Goal: Task Accomplishment & Management: Manage account settings

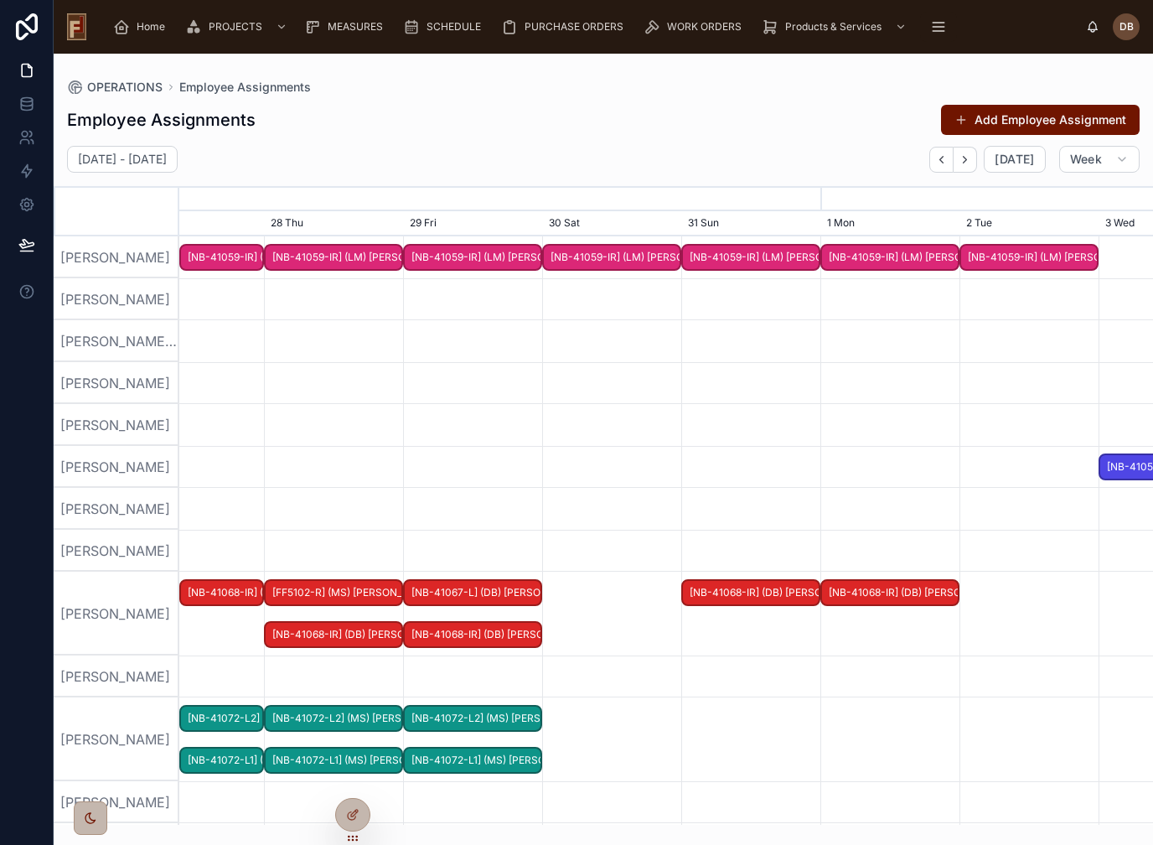
scroll to position [0, 1461]
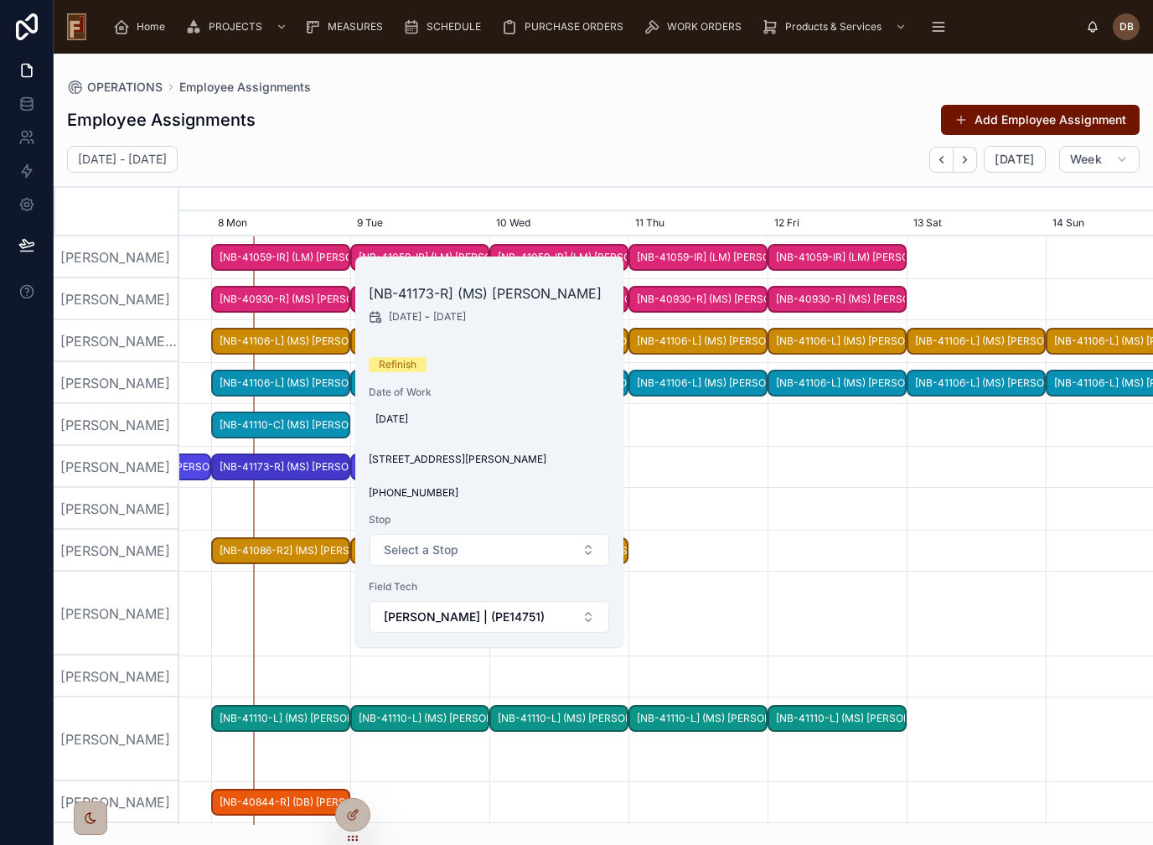
scroll to position [20, 0]
click at [469, 263] on button "DUPLICATE" at bounding box center [486, 276] width 97 height 27
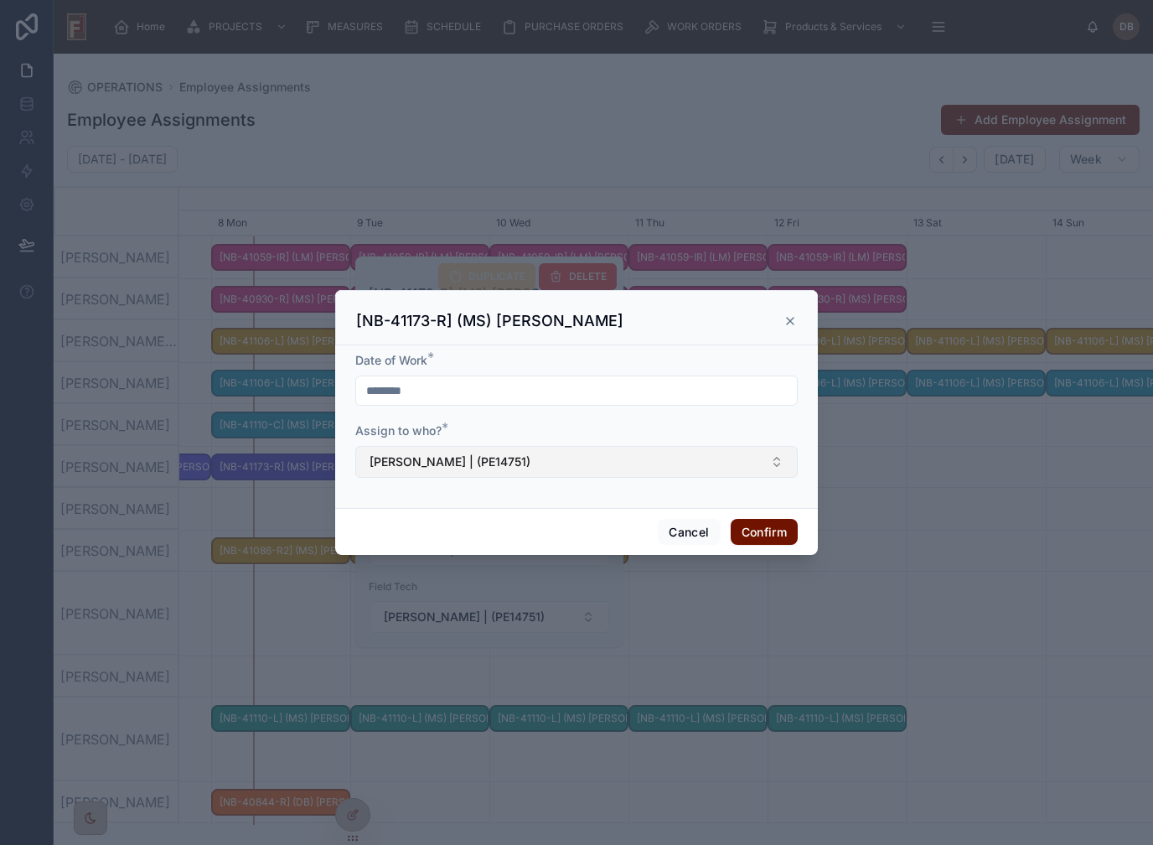
click at [550, 452] on button "Colin Kline | (PE14751)" at bounding box center [576, 462] width 442 height 32
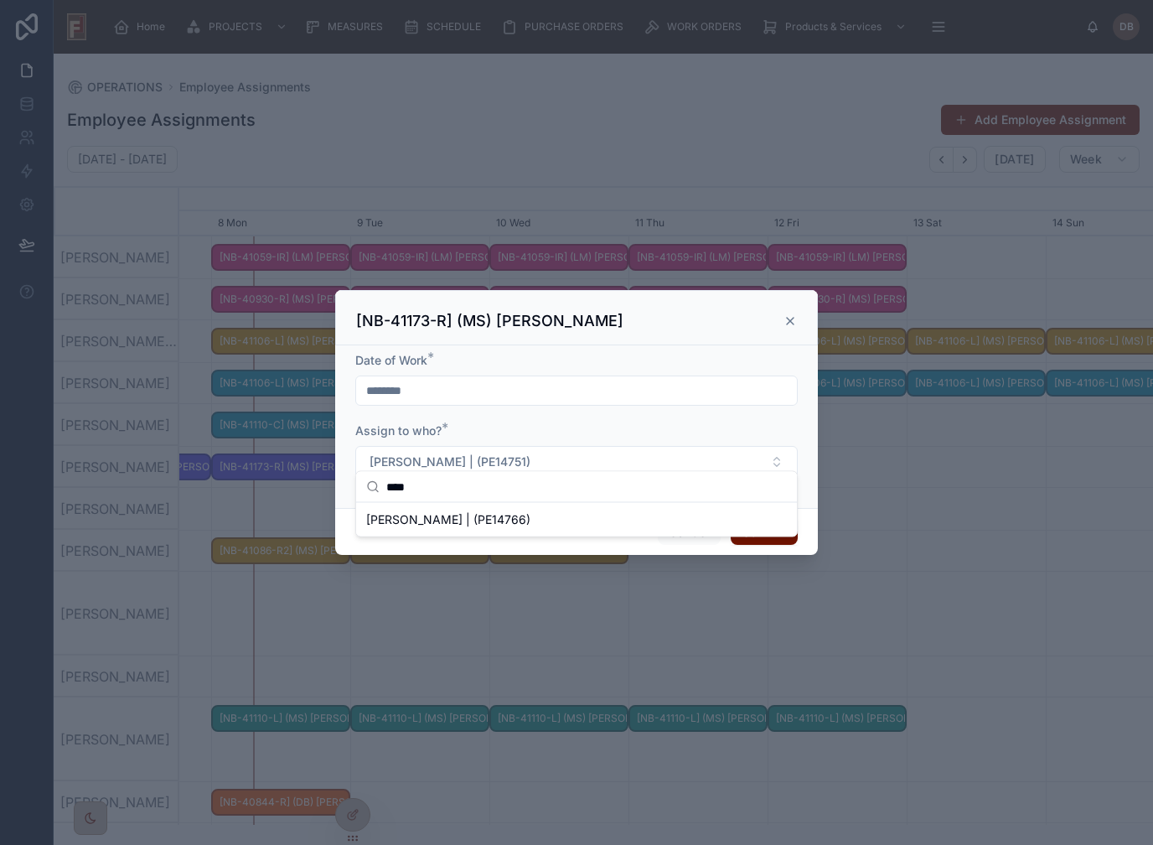
type input "****"
click at [506, 522] on span "Kelly Reuland | (PE14766)" at bounding box center [448, 519] width 164 height 17
click at [768, 519] on button "Confirm" at bounding box center [764, 532] width 67 height 27
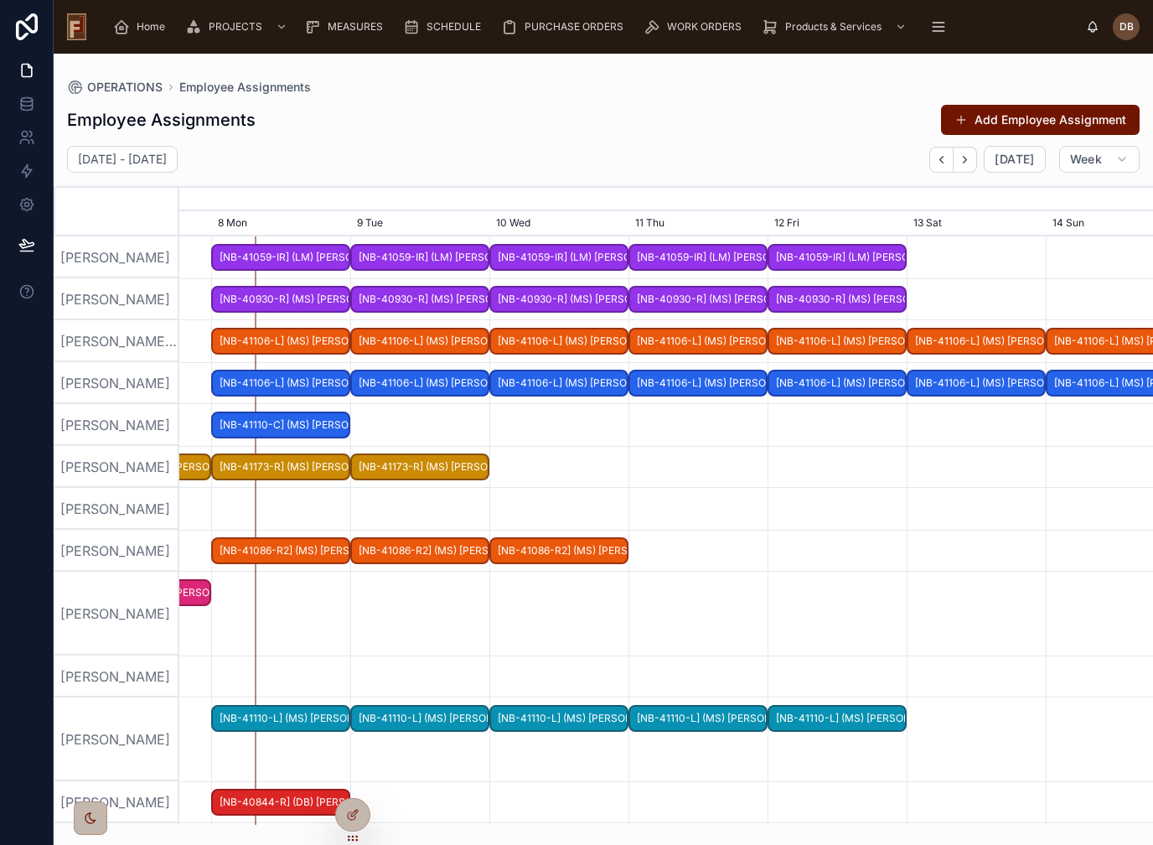
scroll to position [0, 0]
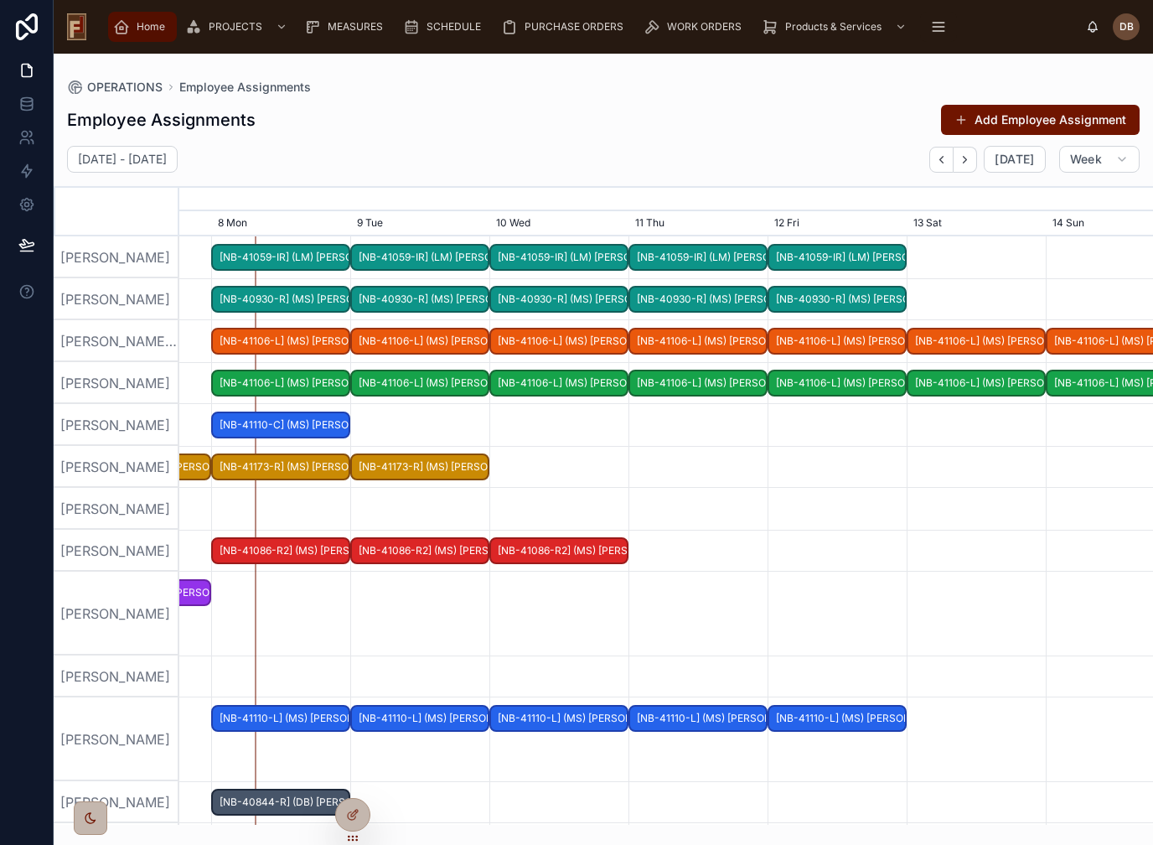
click at [137, 30] on span "Home" at bounding box center [151, 26] width 28 height 13
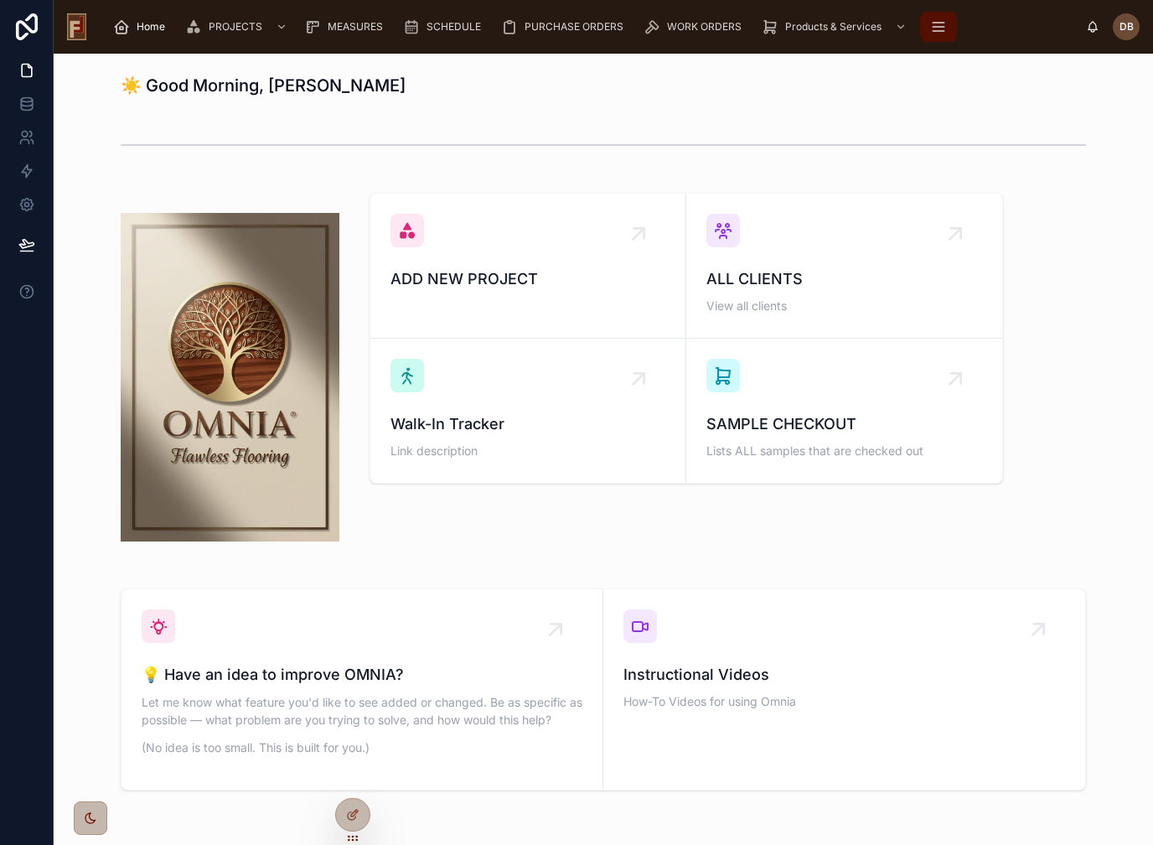
click at [937, 18] on icon "scrollable content" at bounding box center [938, 26] width 17 height 17
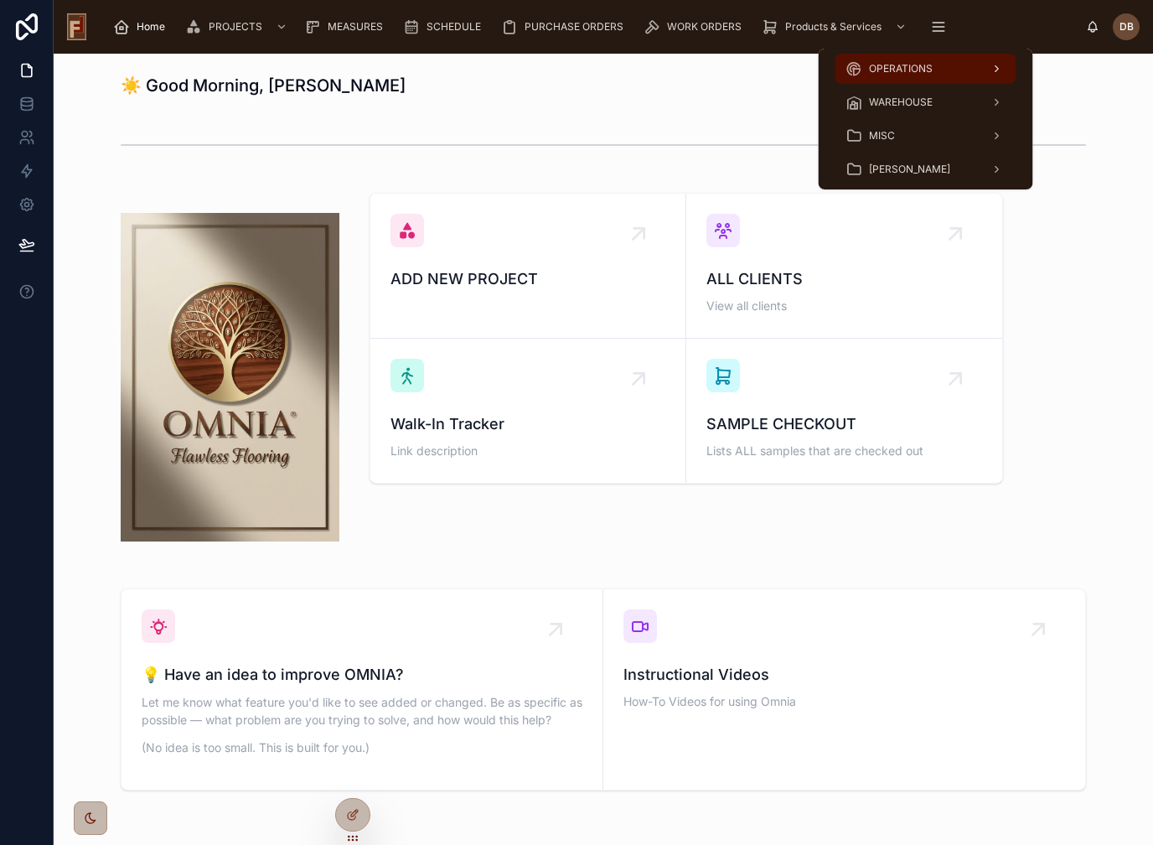
click at [932, 72] on span "OPERATIONS" at bounding box center [901, 68] width 64 height 13
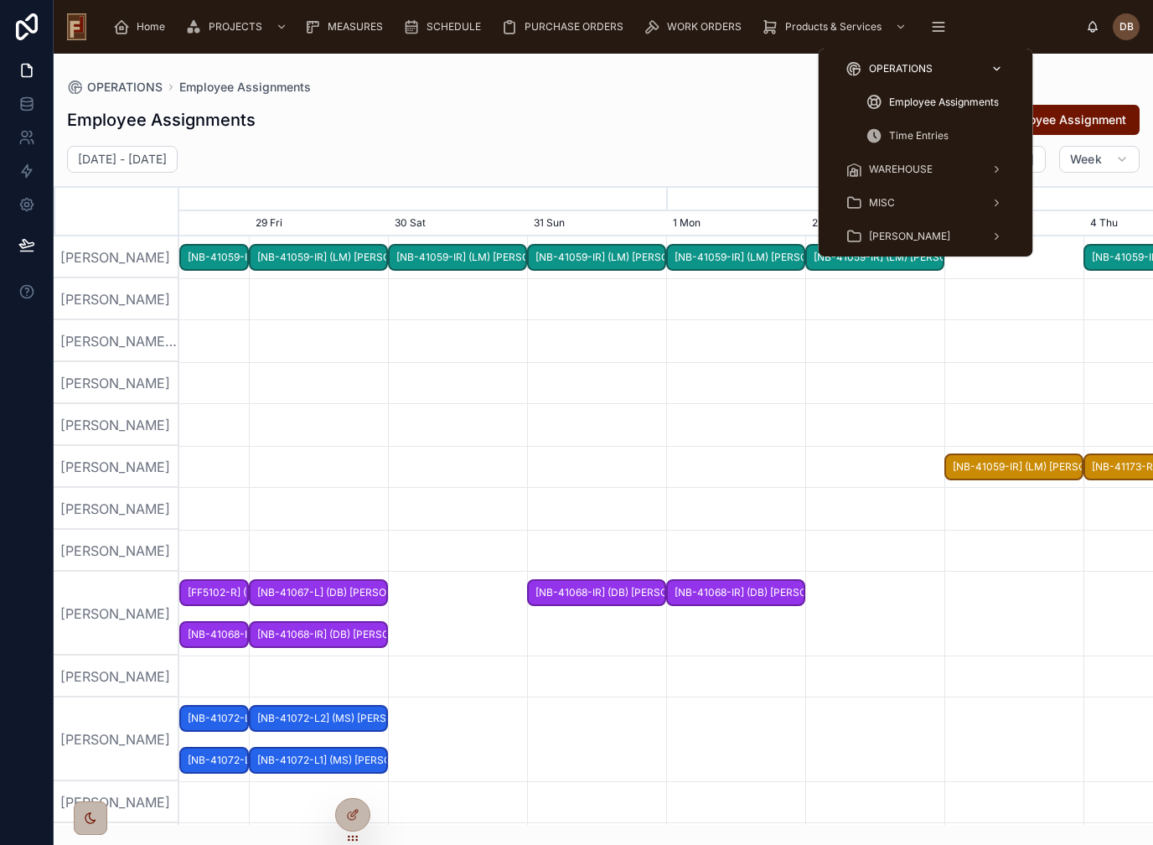
scroll to position [0, 1461]
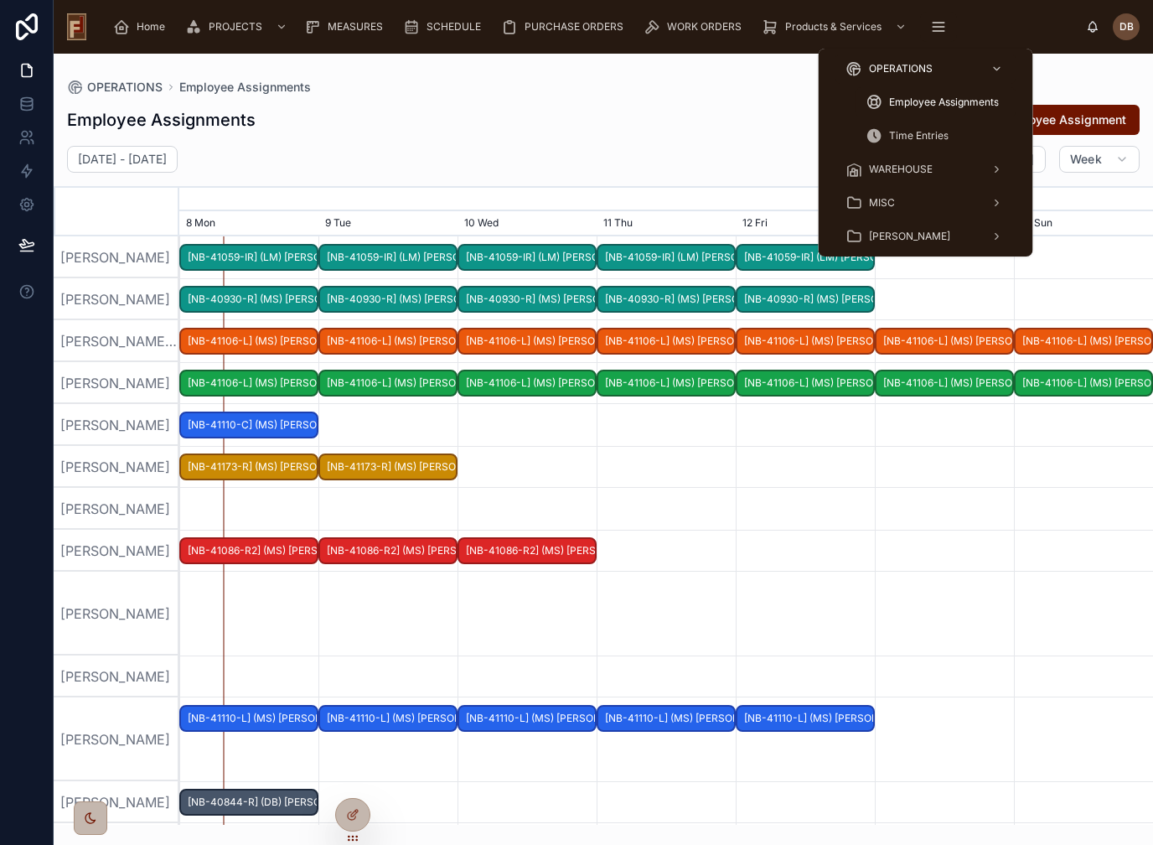
click at [1099, 75] on div "OPERATIONS Employee Assignments Employee Assignments Add Employee Assignment Se…" at bounding box center [603, 439] width 1099 height 771
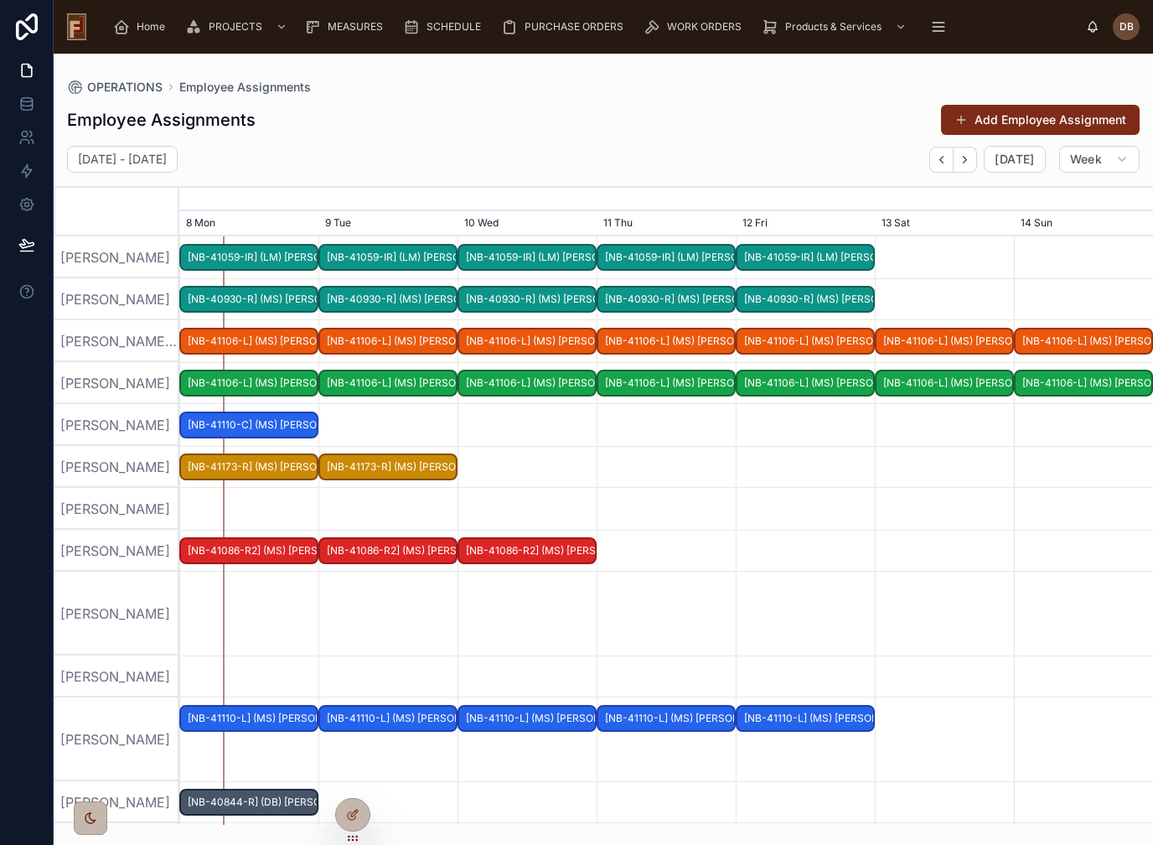
click at [1060, 116] on button "Add Employee Assignment" at bounding box center [1040, 120] width 199 height 30
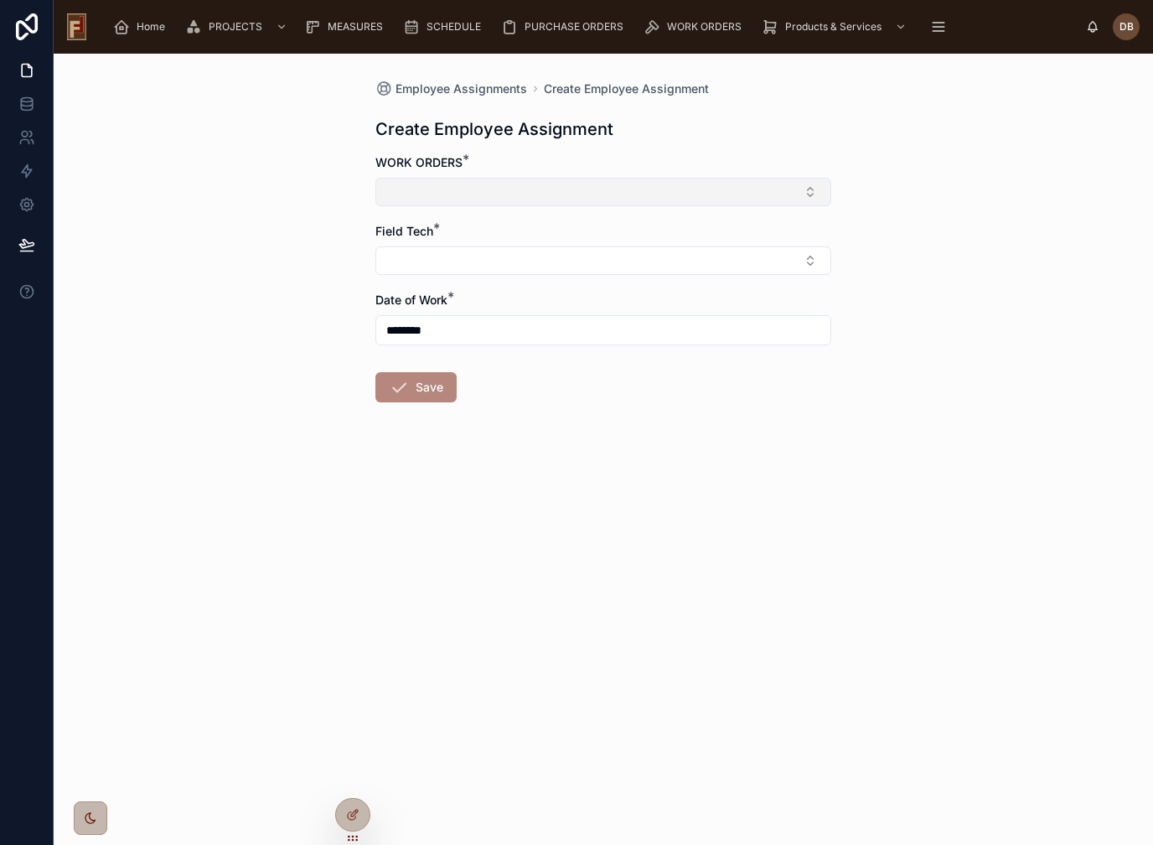
click at [610, 202] on button "Select Button" at bounding box center [603, 192] width 456 height 28
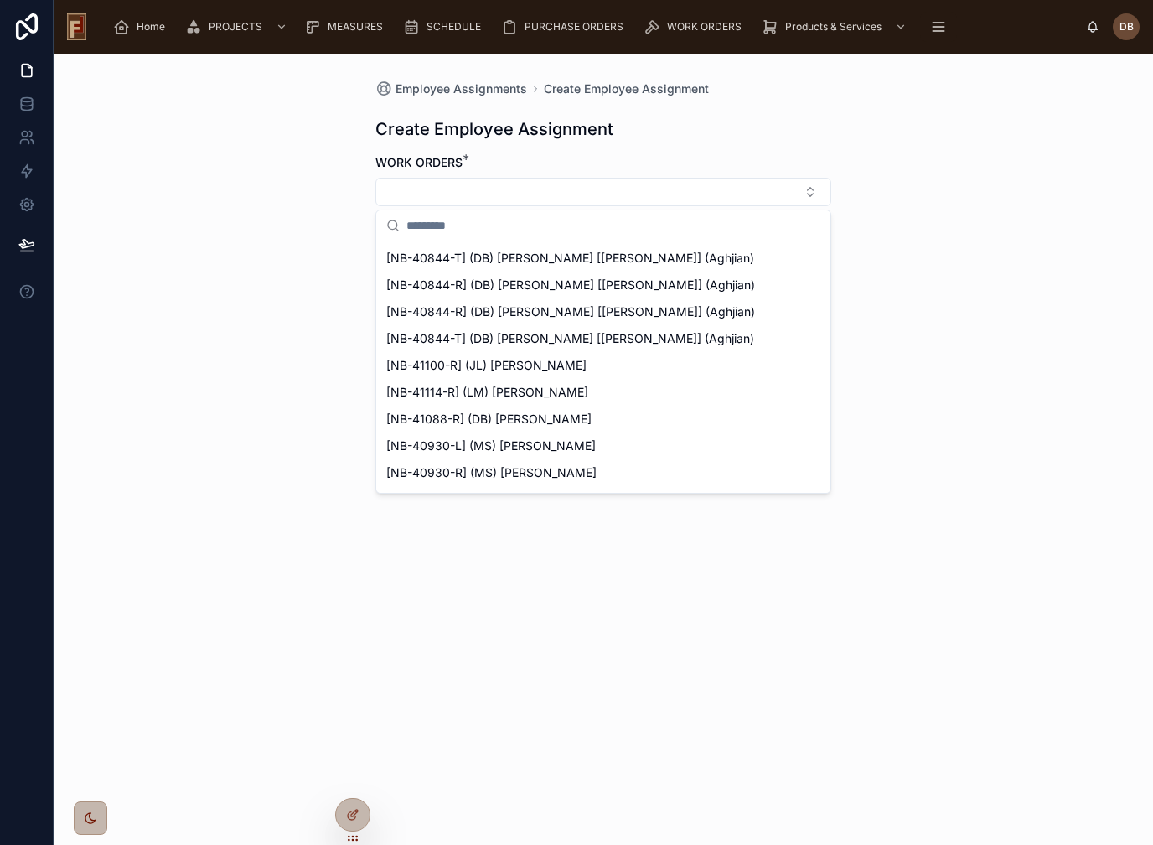
click at [551, 286] on span "[NB-40844-R] (DB) Callen [Earhart] (Aghjian)" at bounding box center [570, 285] width 369 height 17
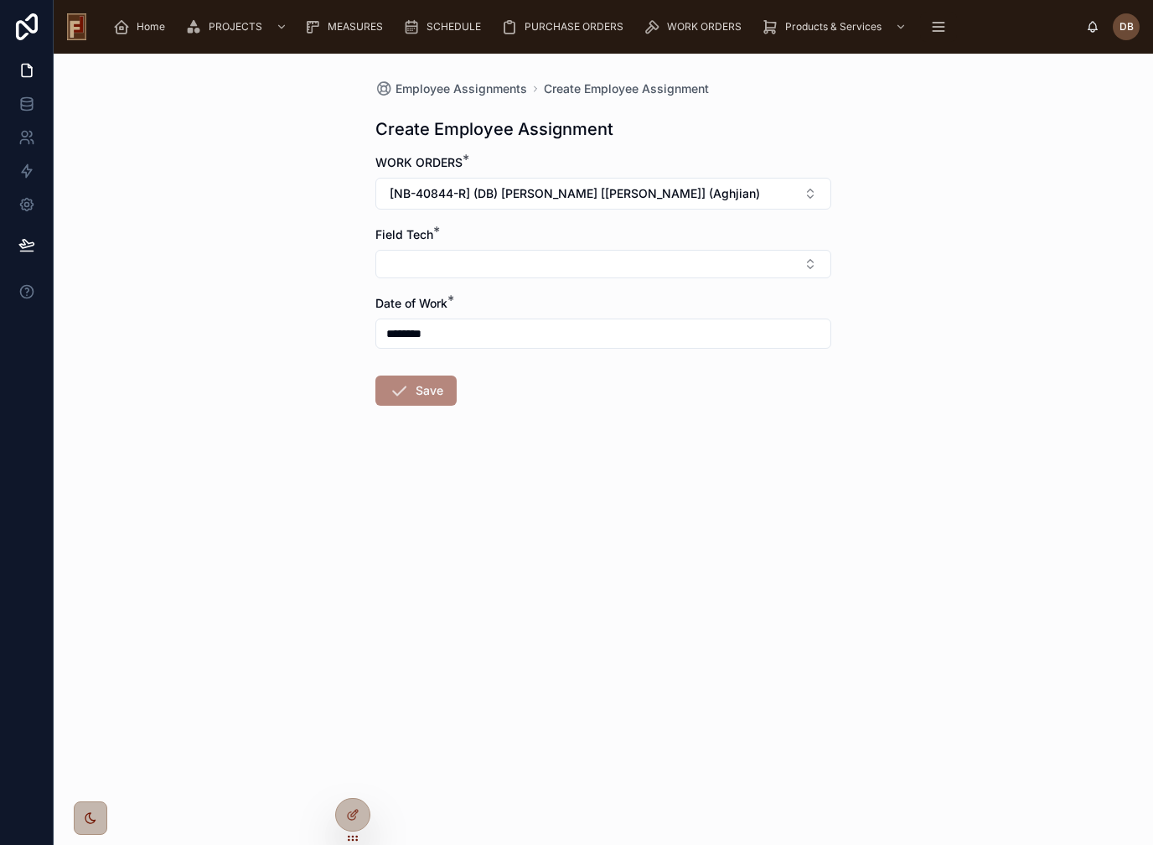
click at [598, 246] on div "Field Tech *" at bounding box center [603, 252] width 456 height 52
click at [610, 272] on button "Select Button" at bounding box center [603, 264] width 456 height 28
type input "***"
click at [553, 328] on div "David Braunsdorf | (PE1008)" at bounding box center [604, 330] width 448 height 27
click at [430, 394] on button "Save" at bounding box center [415, 394] width 81 height 30
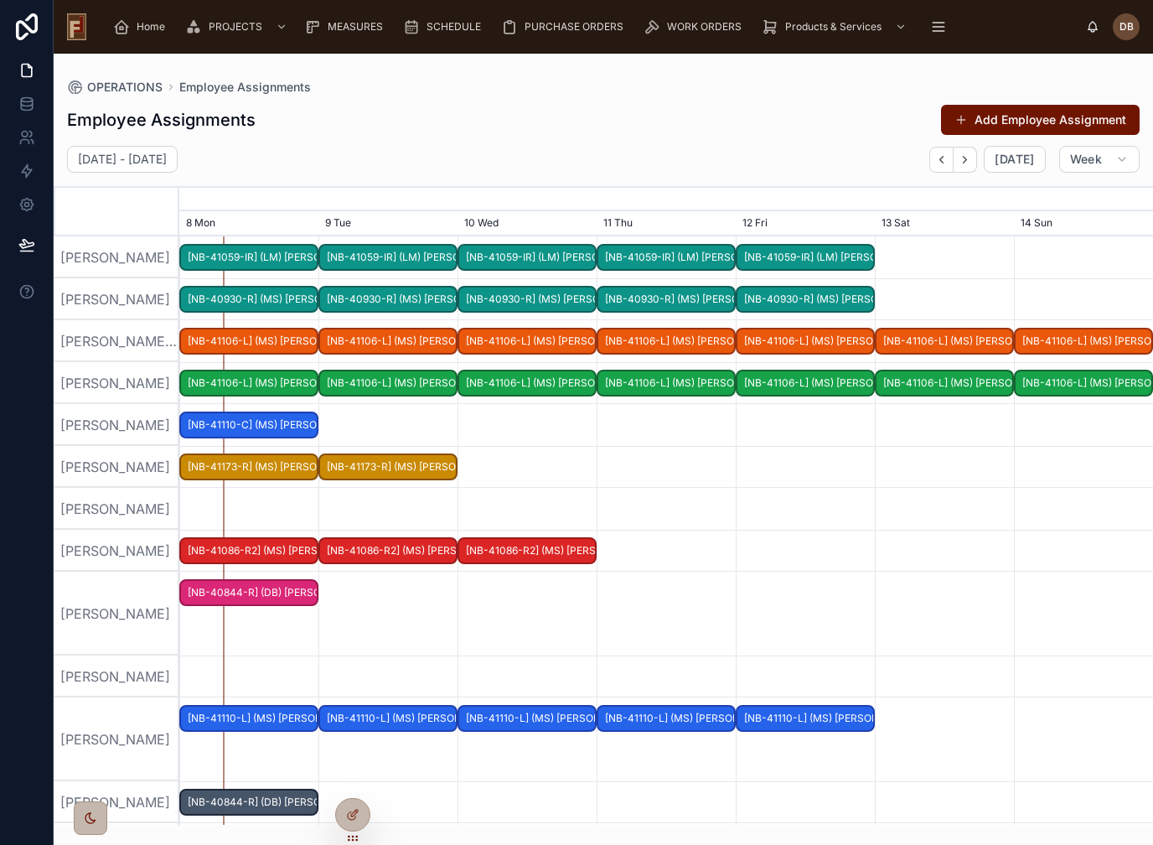
scroll to position [20, 0]
click at [140, 20] on span "Home" at bounding box center [151, 26] width 28 height 13
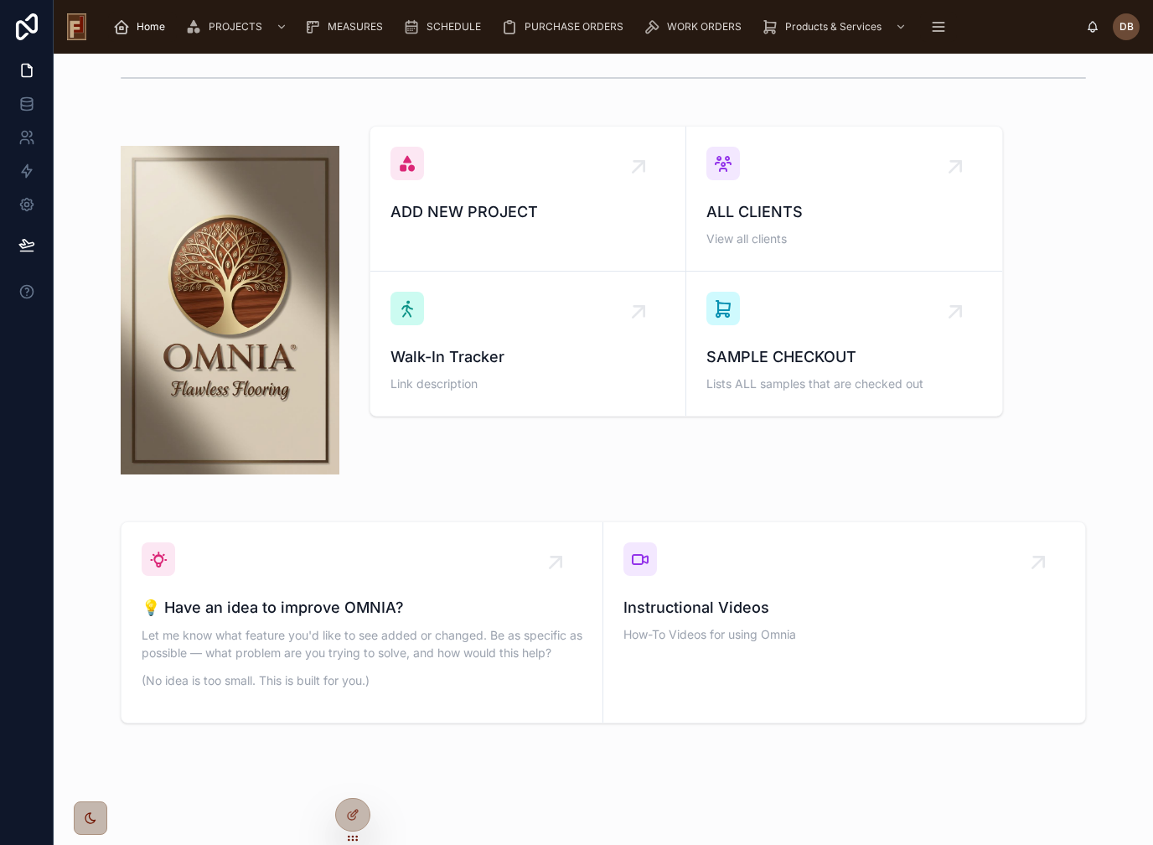
scroll to position [66, 0]
click at [408, 597] on span "💡 Have an idea to improve OMNIA?" at bounding box center [362, 608] width 441 height 23
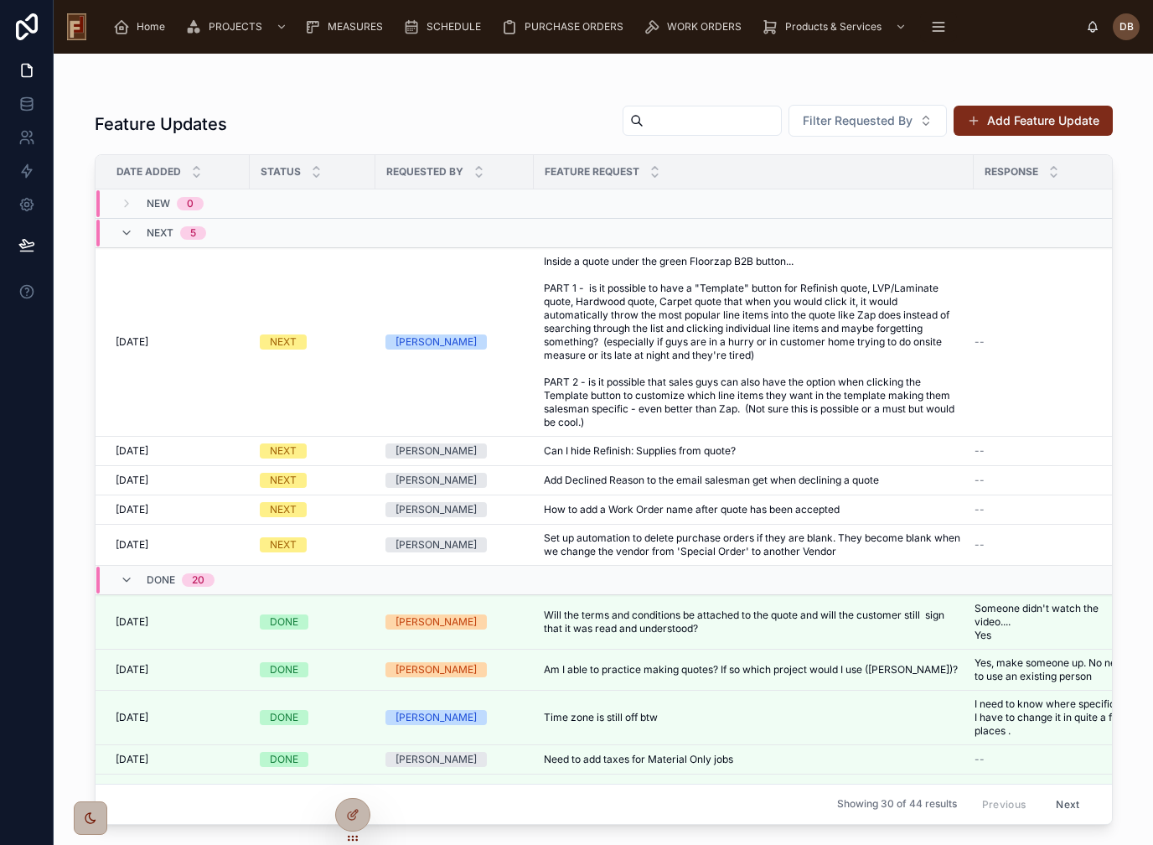
click at [1042, 106] on button "Add Feature Update" at bounding box center [1033, 121] width 159 height 30
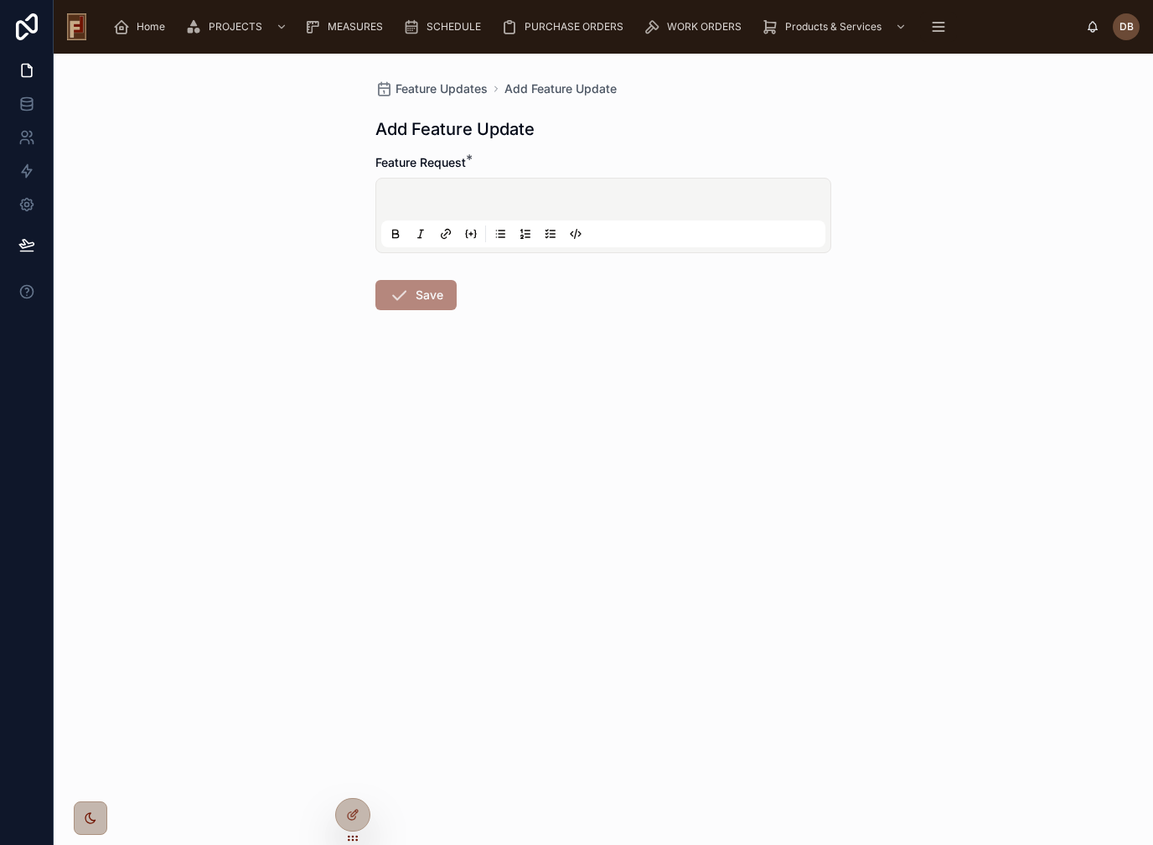
click at [563, 194] on p at bounding box center [607, 202] width 444 height 17
click at [423, 280] on button "Save" at bounding box center [415, 295] width 81 height 30
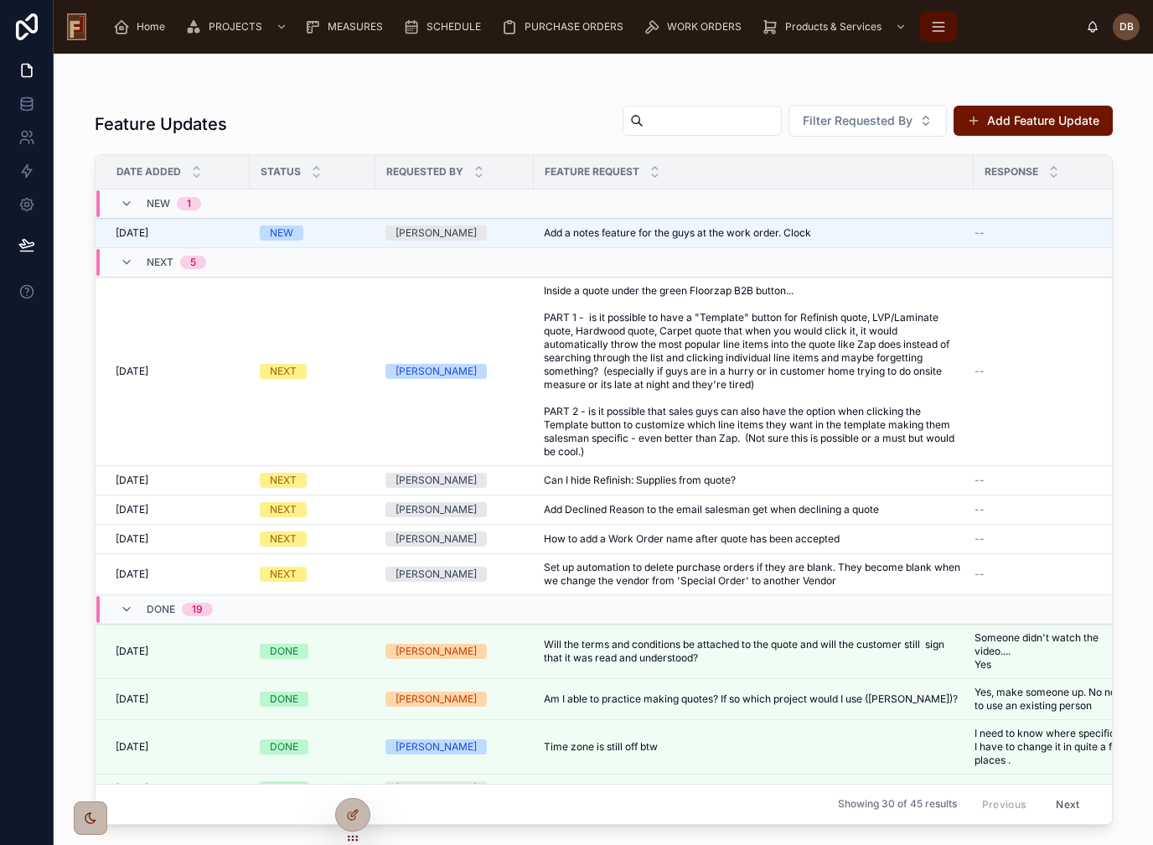
click at [935, 18] on icon "scrollable content" at bounding box center [938, 26] width 17 height 17
click at [39, 121] on link at bounding box center [26, 138] width 53 height 34
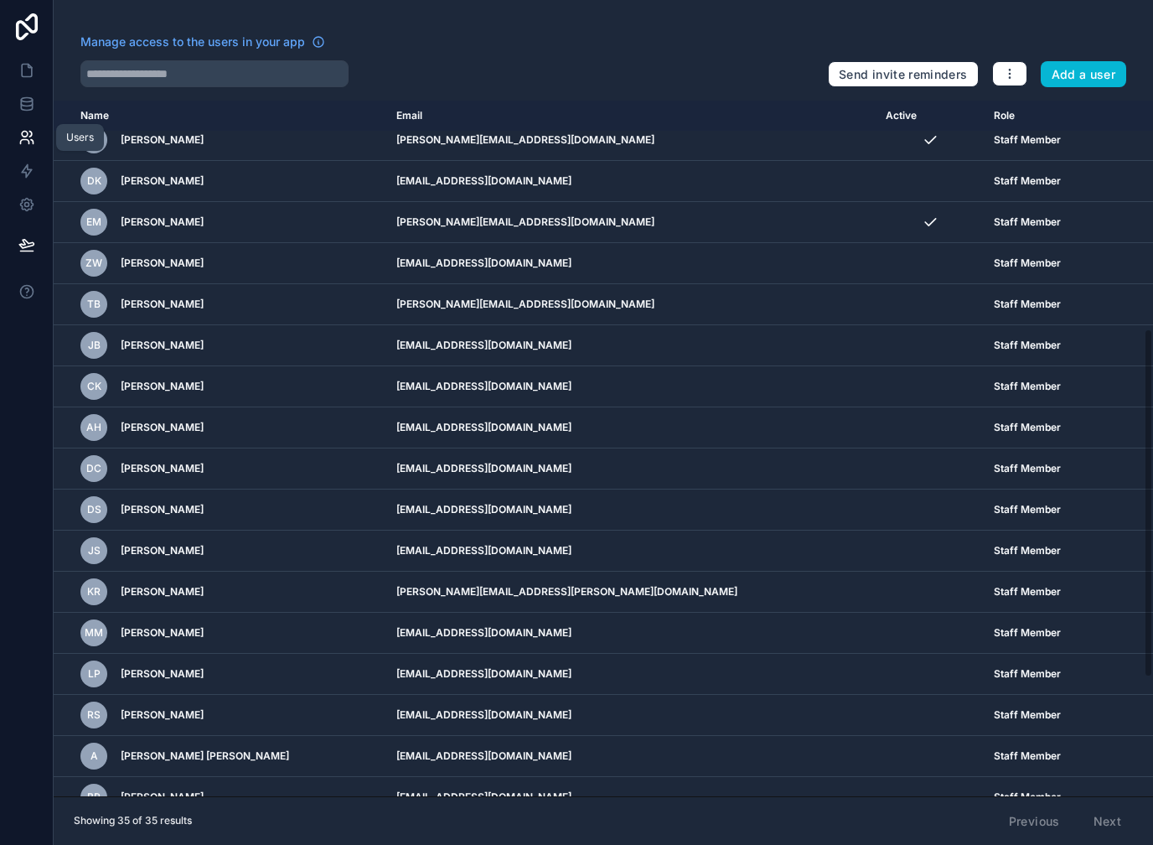
scroll to position [468, 0]
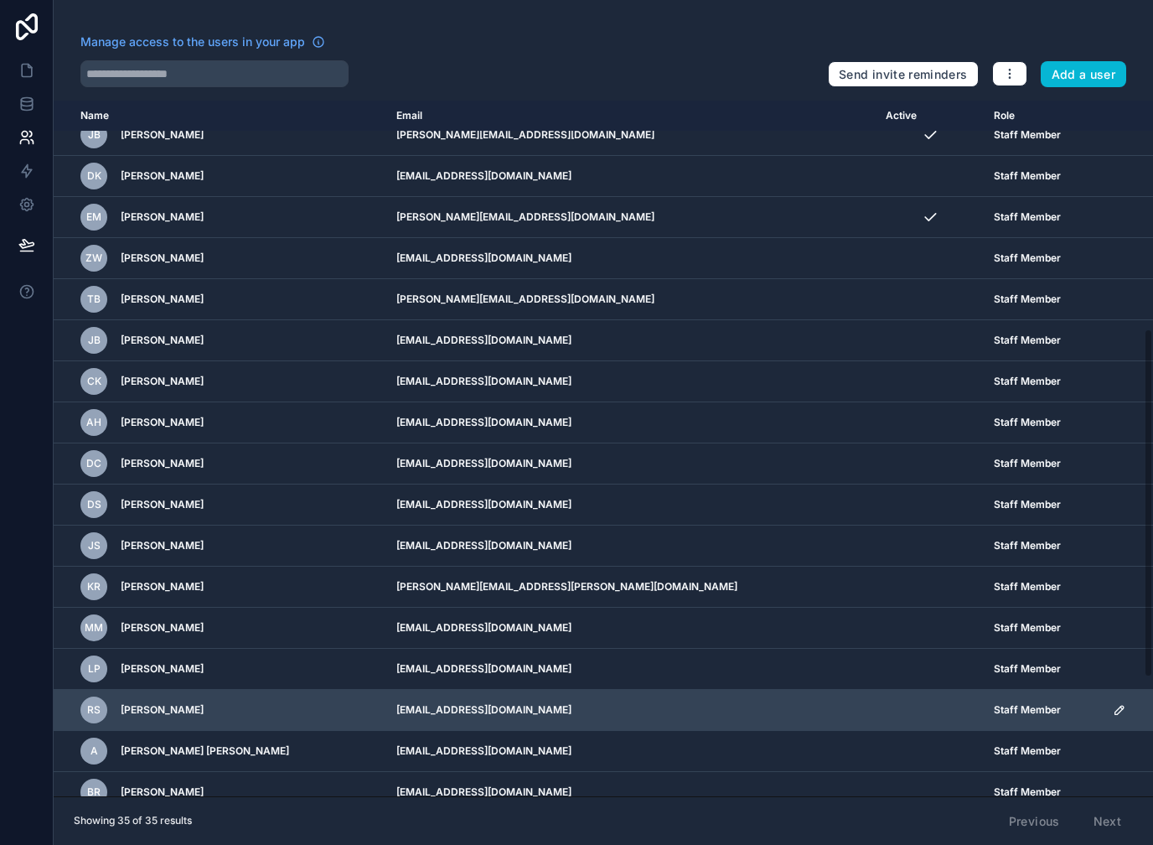
click at [1113, 703] on icon "scrollable content" at bounding box center [1119, 709] width 13 height 13
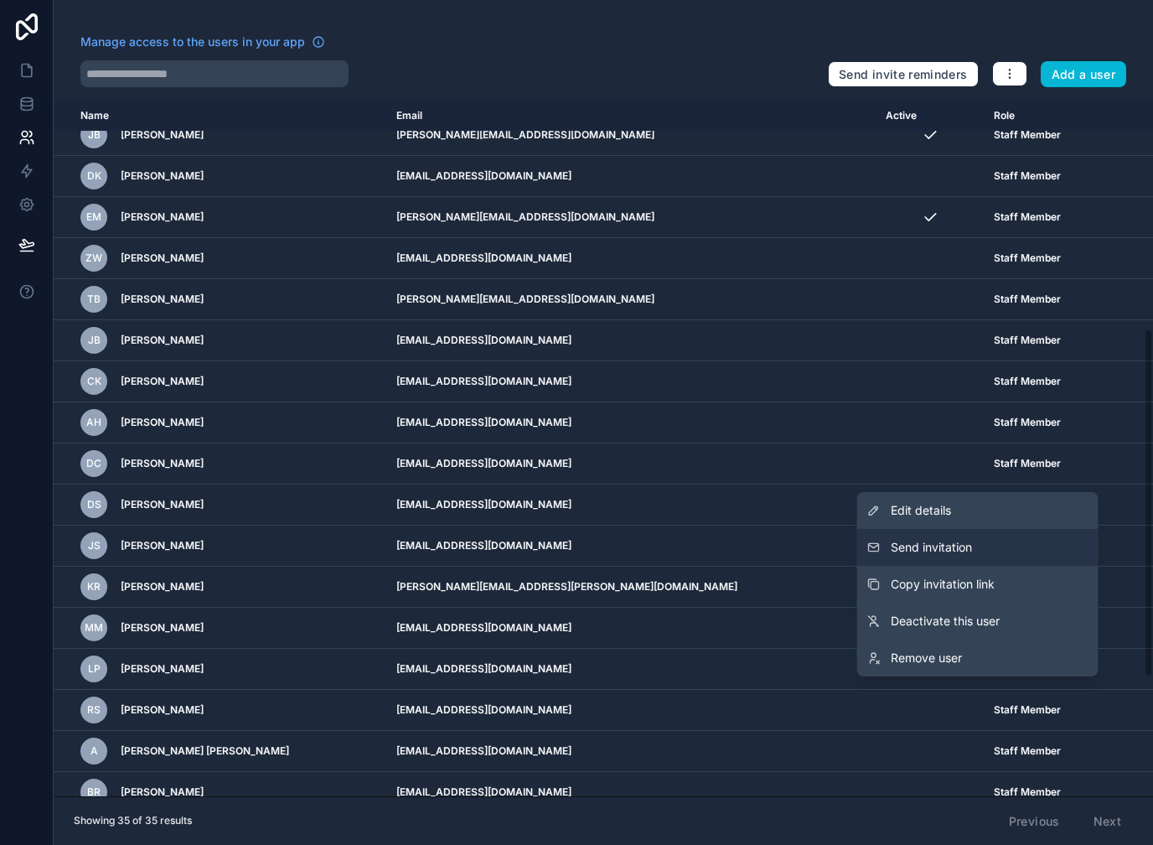
click at [982, 545] on button "Send invitation" at bounding box center [977, 547] width 241 height 37
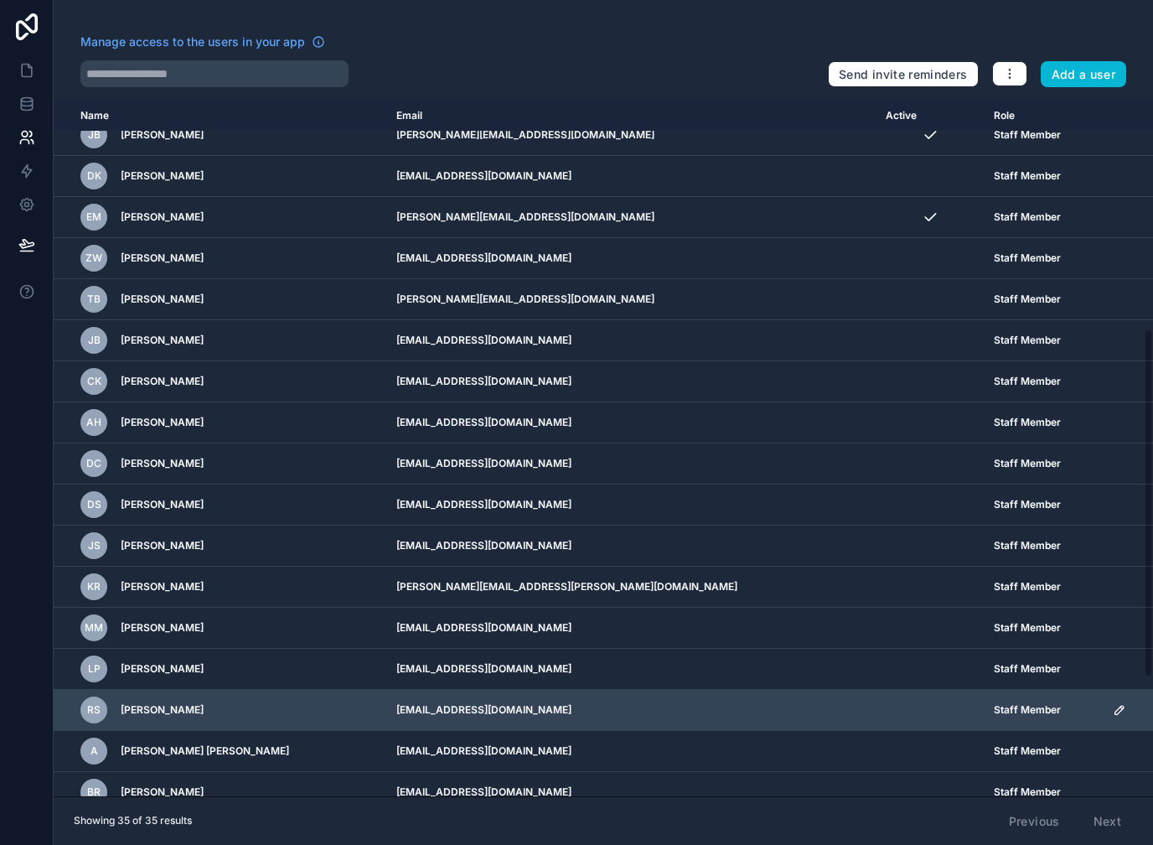
click at [1115, 706] on icon "scrollable content" at bounding box center [1119, 710] width 8 height 8
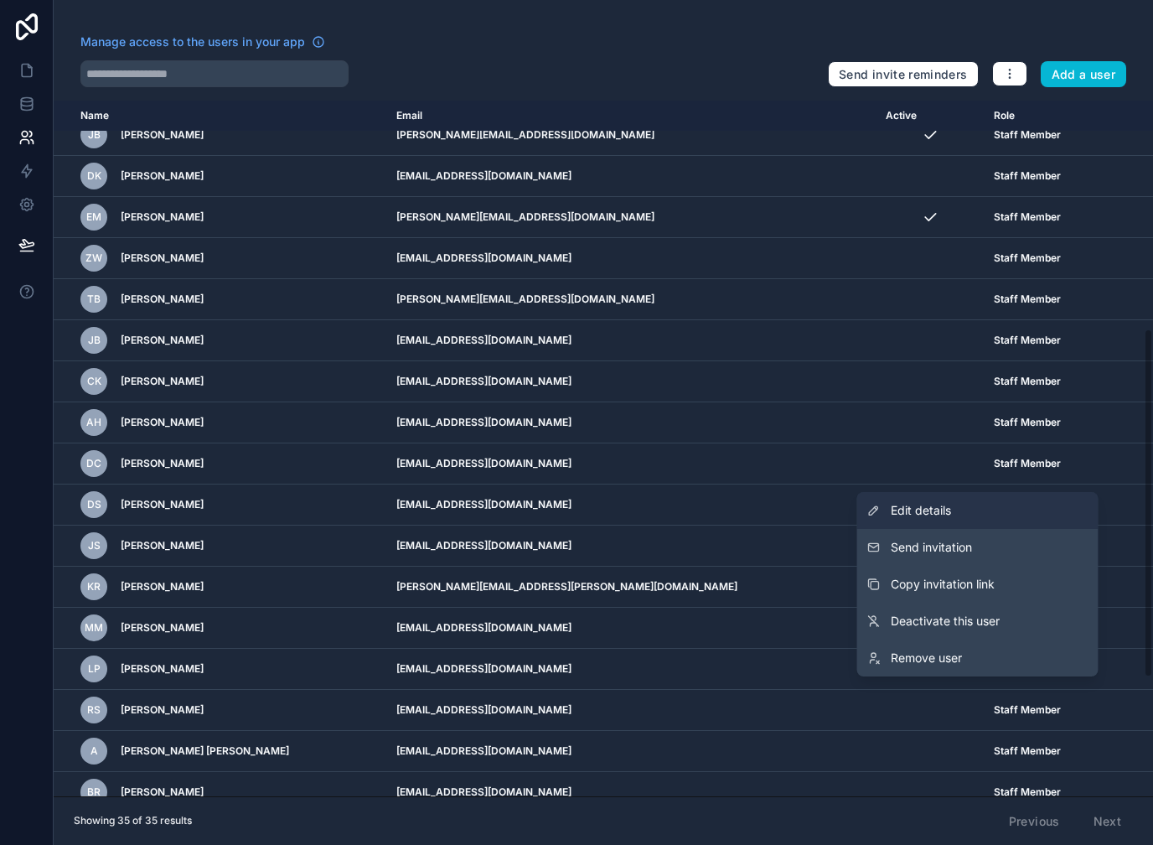
click at [958, 512] on link "Edit details" at bounding box center [977, 510] width 241 height 37
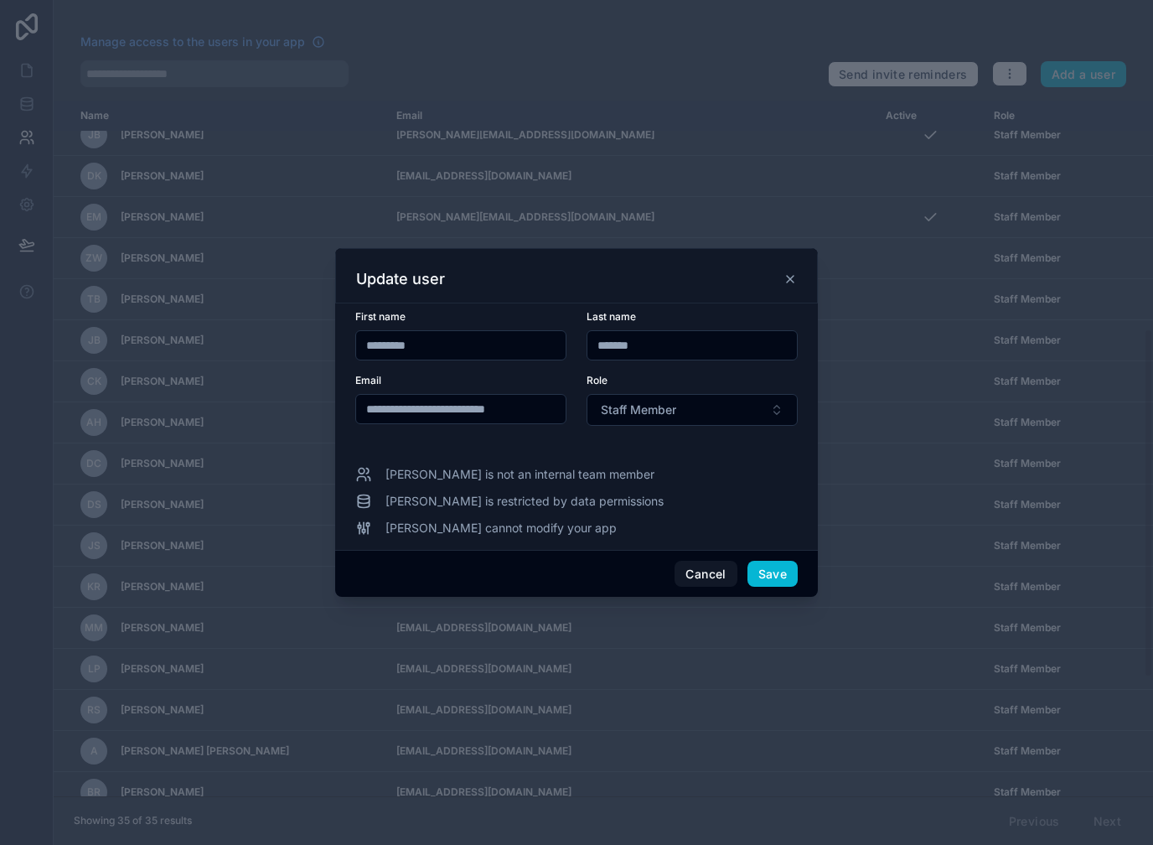
click at [534, 402] on input "**********" at bounding box center [461, 408] width 210 height 23
type input "**********"
click at [779, 570] on button "Save" at bounding box center [773, 574] width 50 height 27
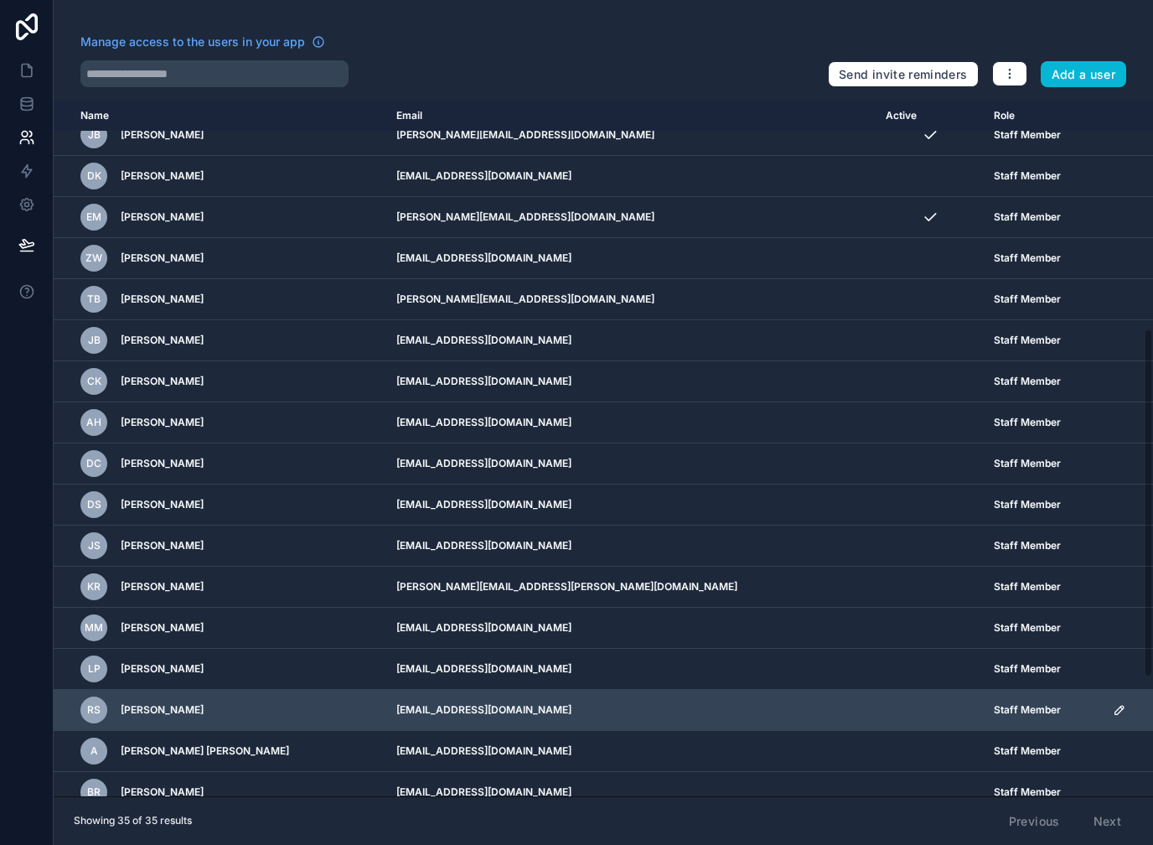
click at [1113, 703] on icon "scrollable content" at bounding box center [1119, 709] width 13 height 13
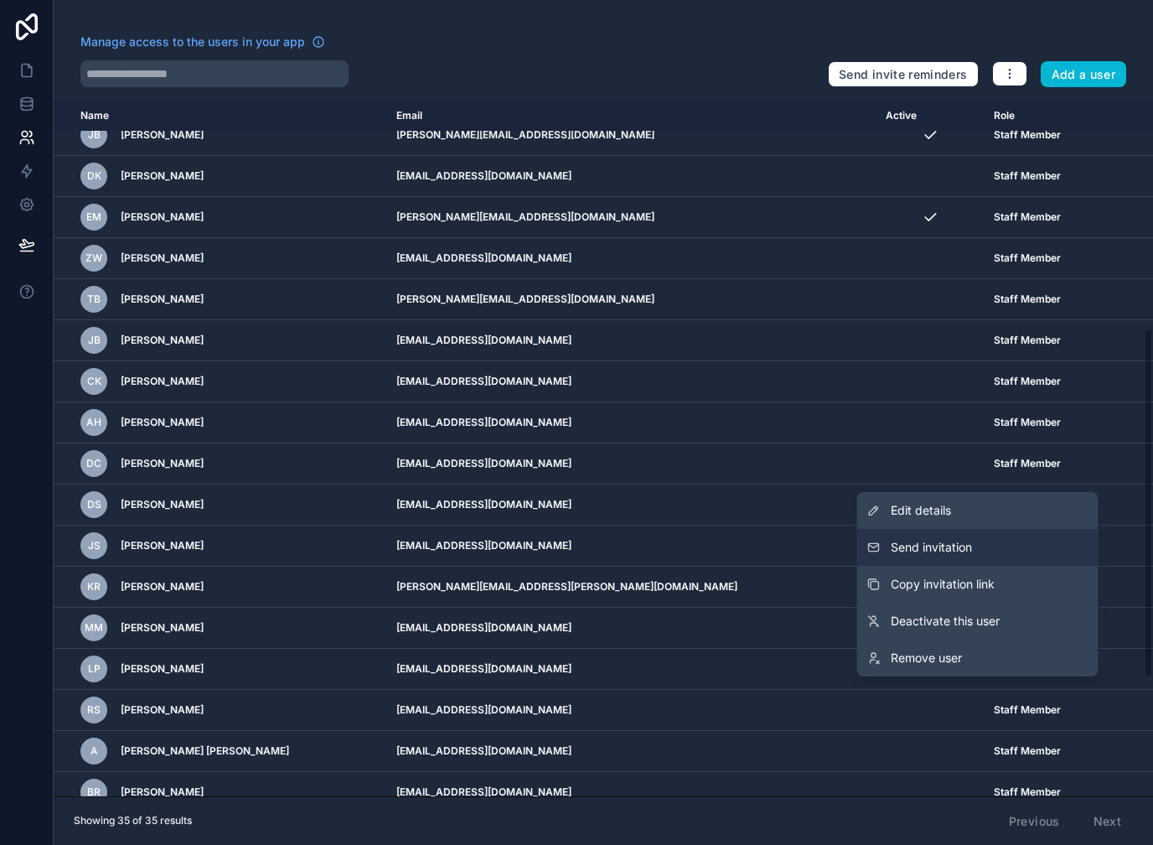
click at [984, 552] on button "Send invitation" at bounding box center [977, 547] width 241 height 37
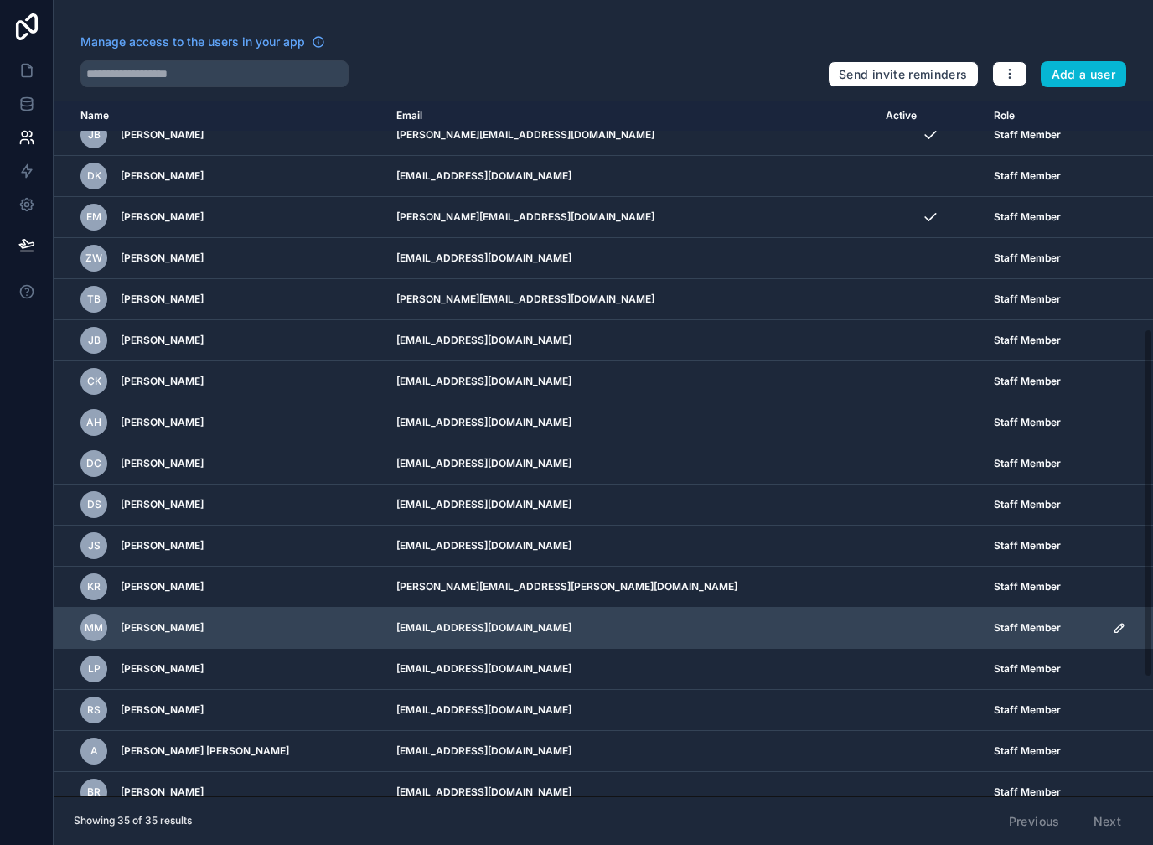
click at [1113, 621] on icon "scrollable content" at bounding box center [1119, 627] width 13 height 13
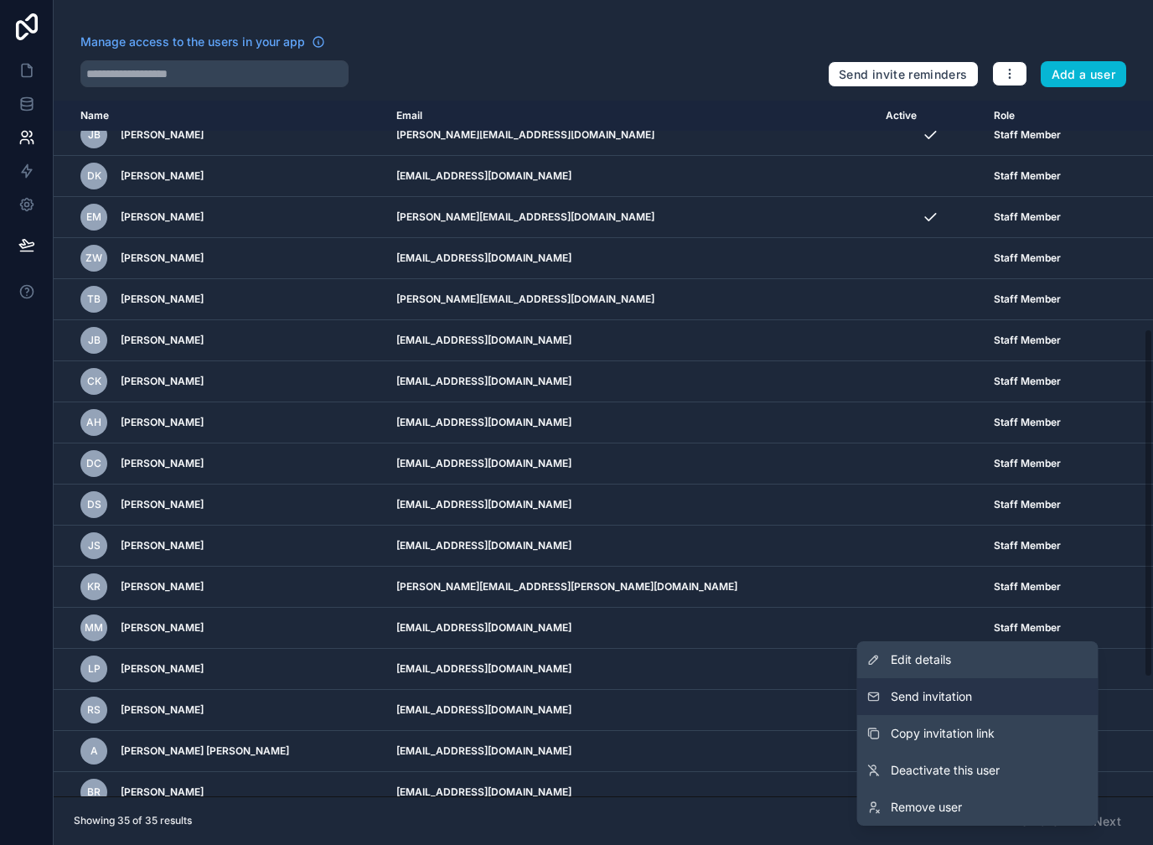
click at [998, 678] on button "Send invitation" at bounding box center [977, 696] width 241 height 37
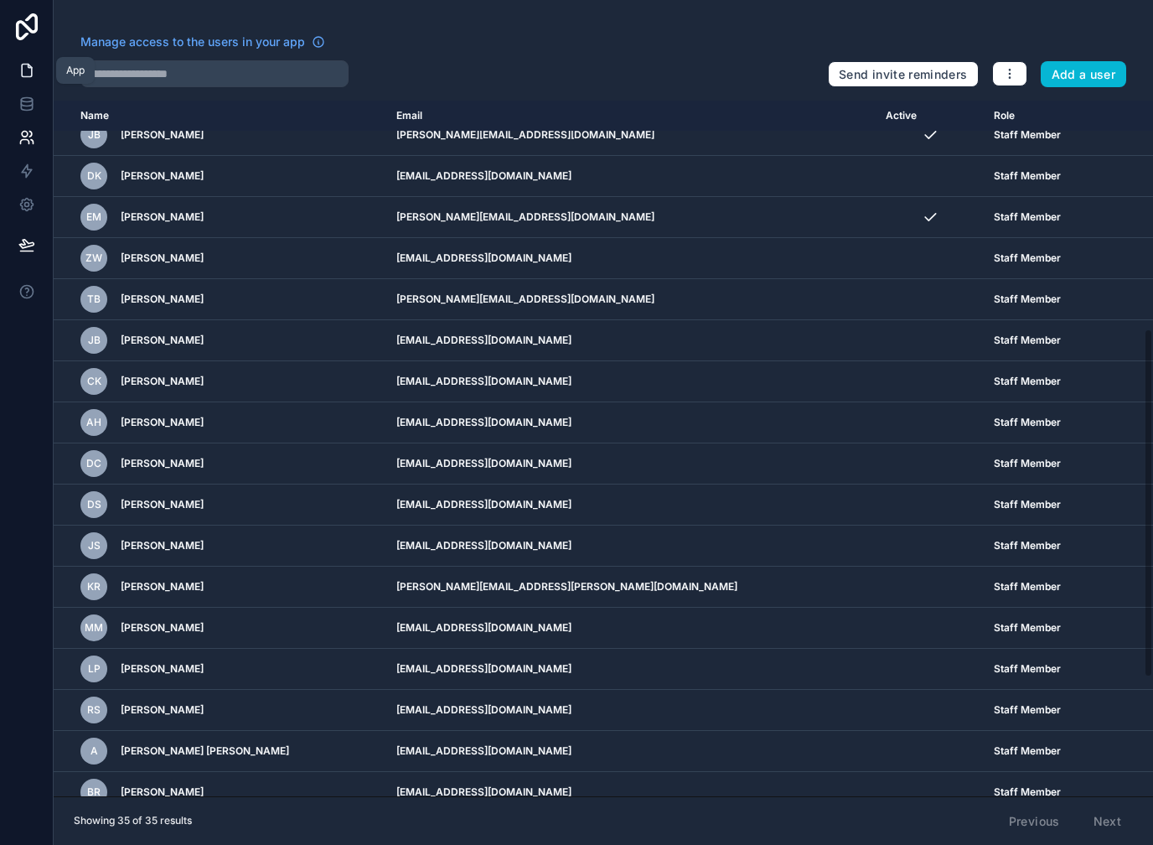
click at [32, 62] on icon at bounding box center [26, 70] width 17 height 17
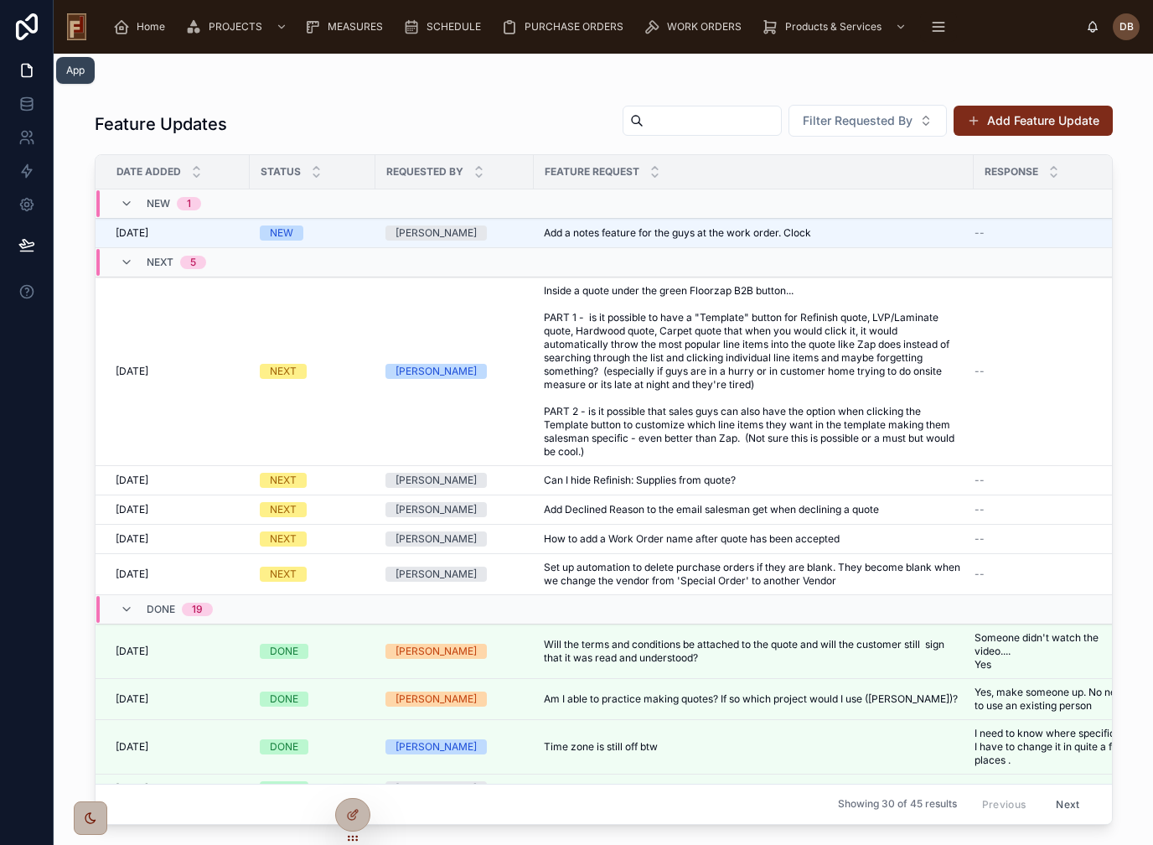
click at [1049, 106] on button "Add Feature Update" at bounding box center [1033, 121] width 159 height 30
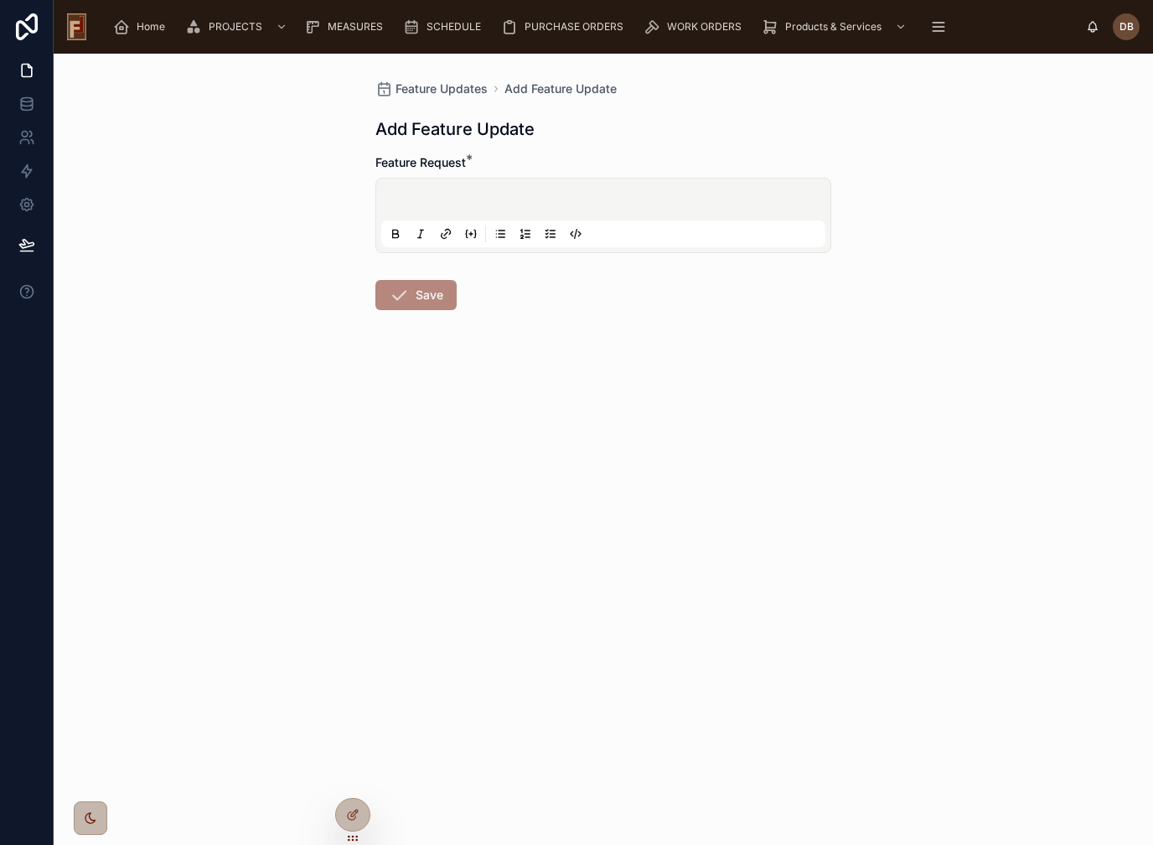
click at [592, 194] on p at bounding box center [607, 202] width 444 height 17
click at [439, 297] on button "Save" at bounding box center [415, 295] width 81 height 30
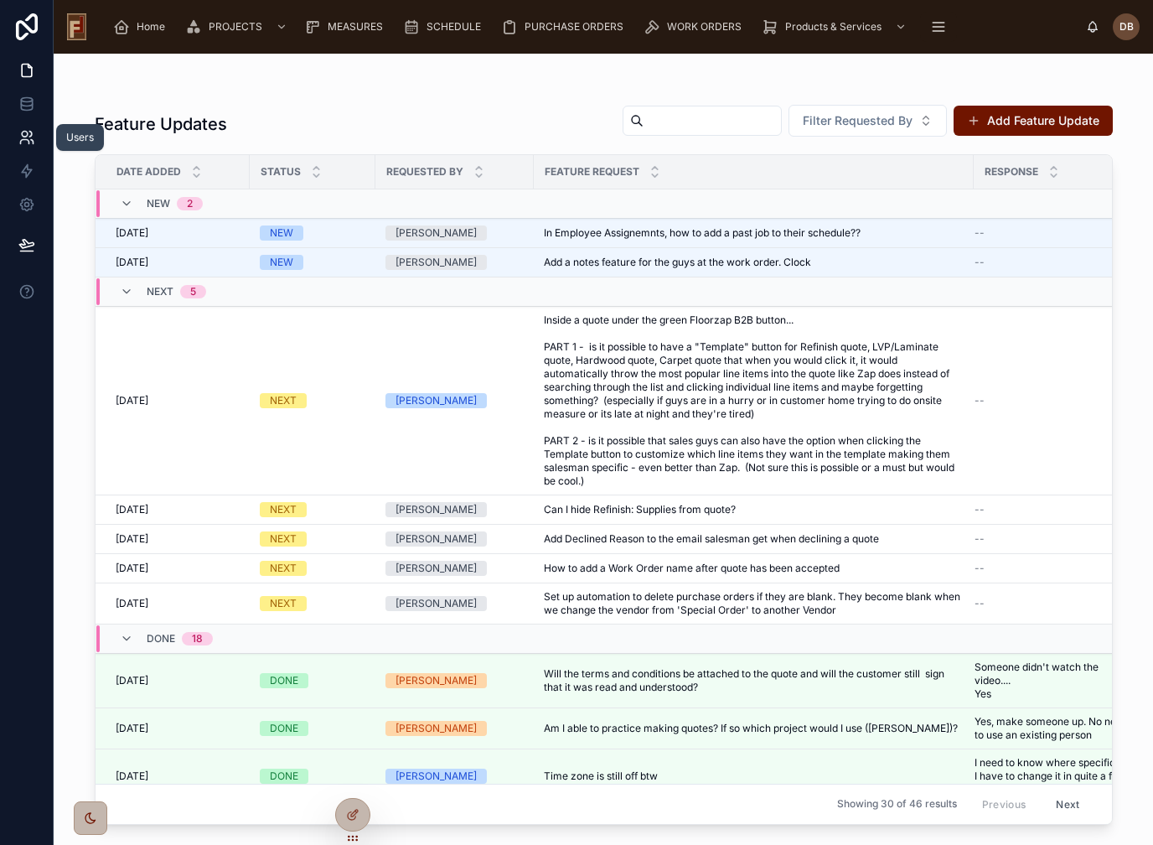
click at [32, 135] on icon at bounding box center [30, 134] width 3 height 5
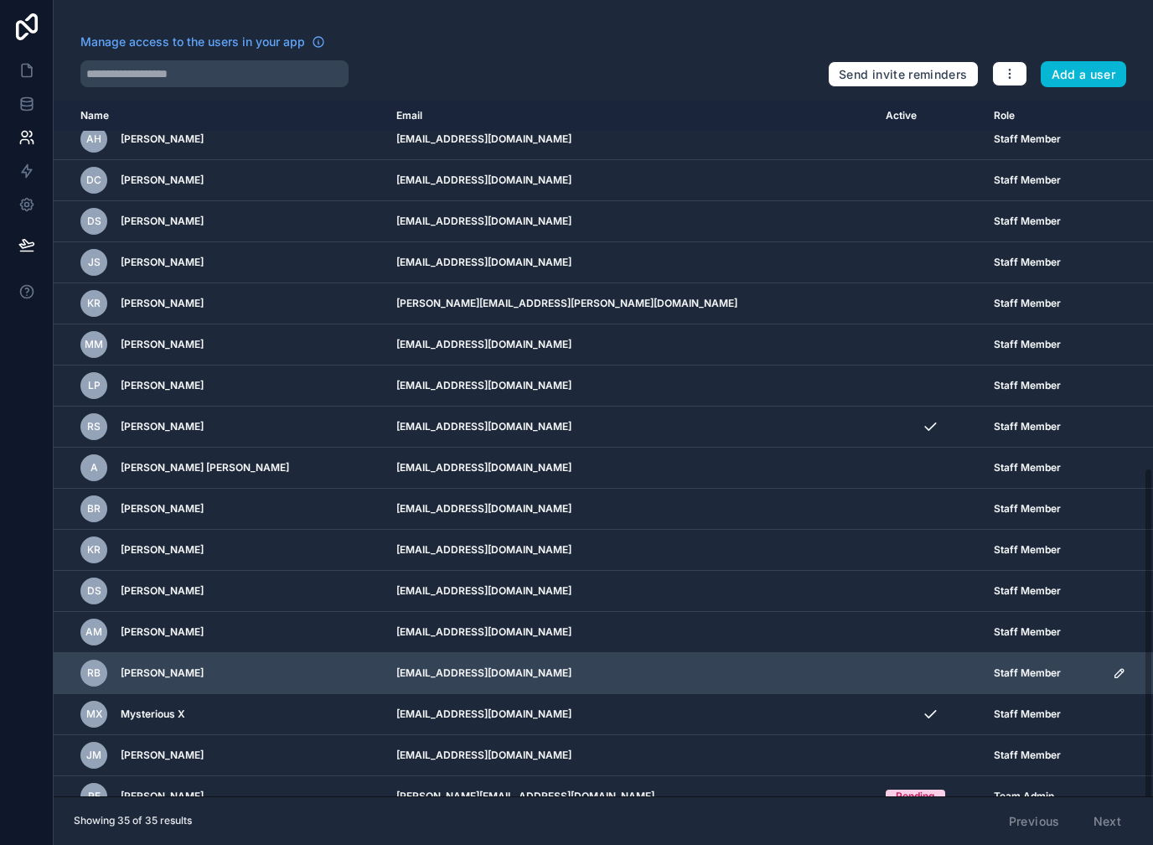
scroll to position [20, 0]
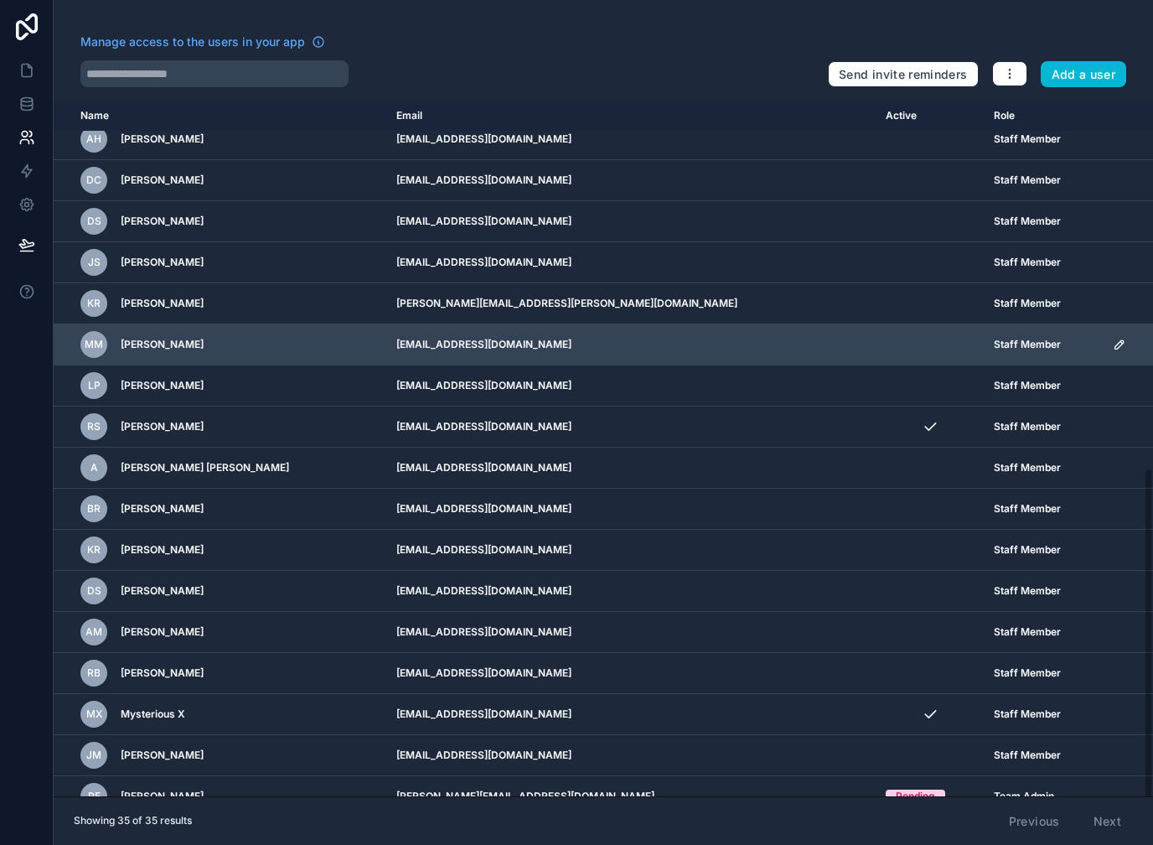
click at [1115, 340] on icon "scrollable content" at bounding box center [1119, 344] width 8 height 8
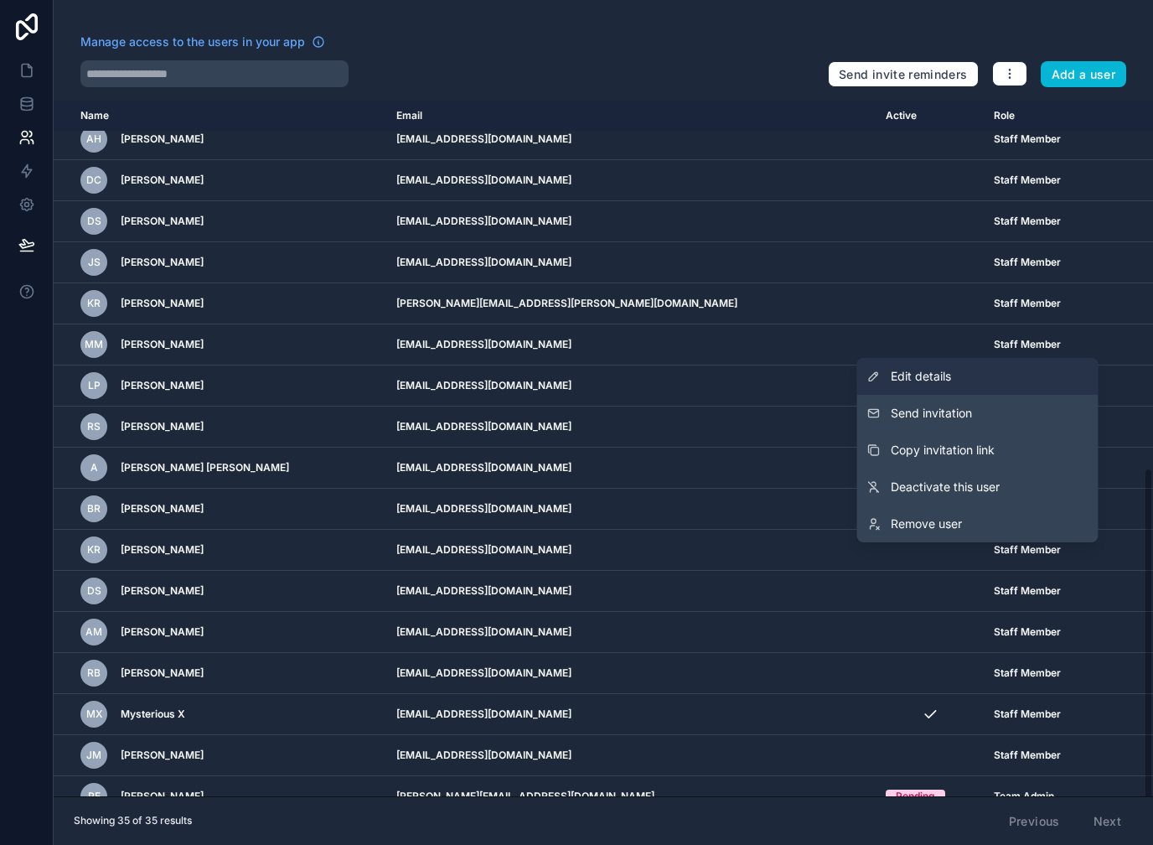
click at [969, 358] on link "Edit details" at bounding box center [977, 376] width 241 height 37
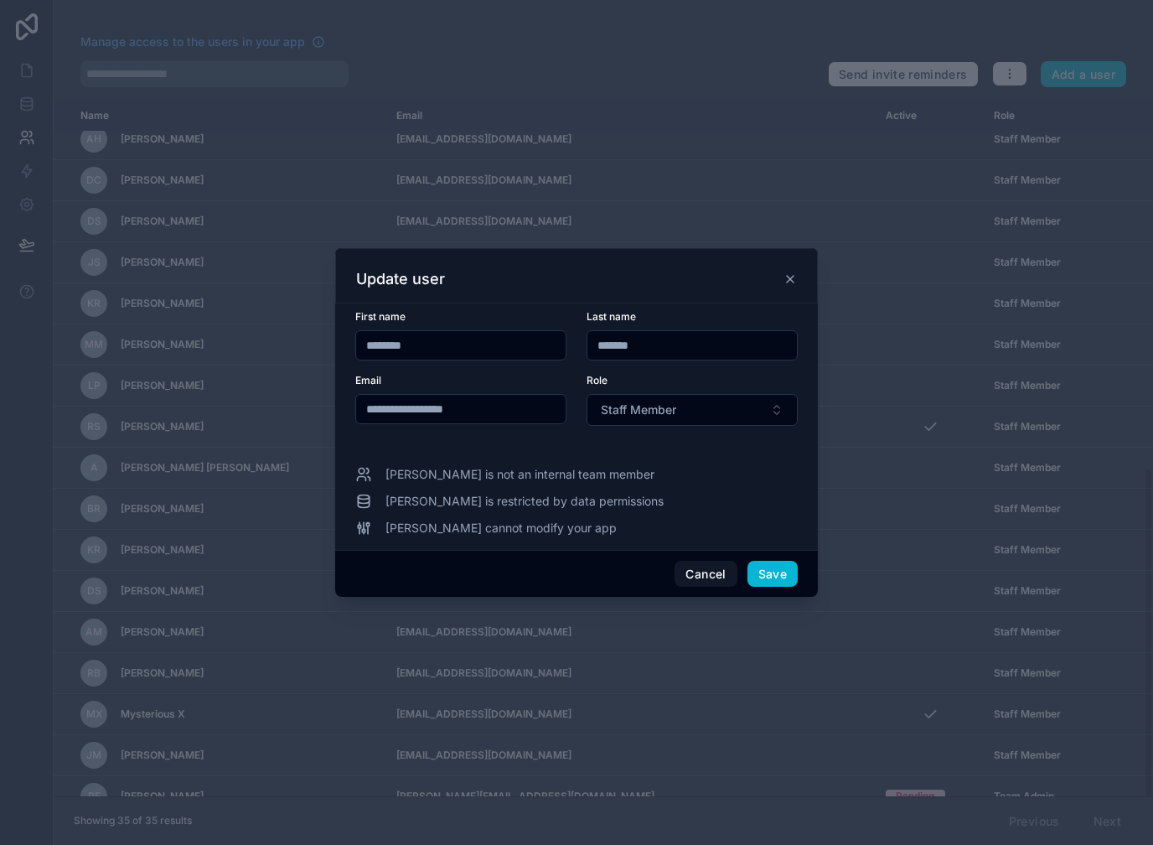
click at [427, 398] on input "**********" at bounding box center [461, 408] width 210 height 23
type input "**********"
click at [776, 564] on button "Save" at bounding box center [773, 574] width 50 height 27
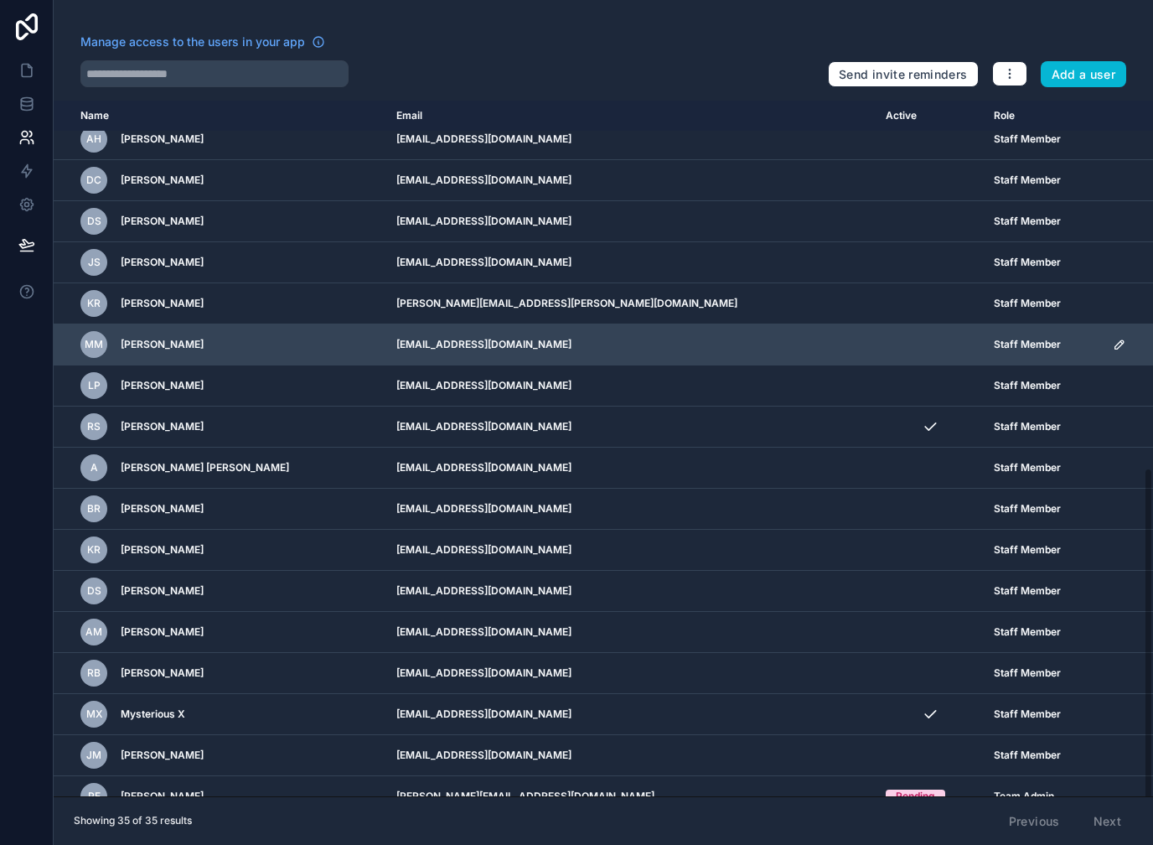
click at [1113, 338] on icon "scrollable content" at bounding box center [1119, 344] width 13 height 13
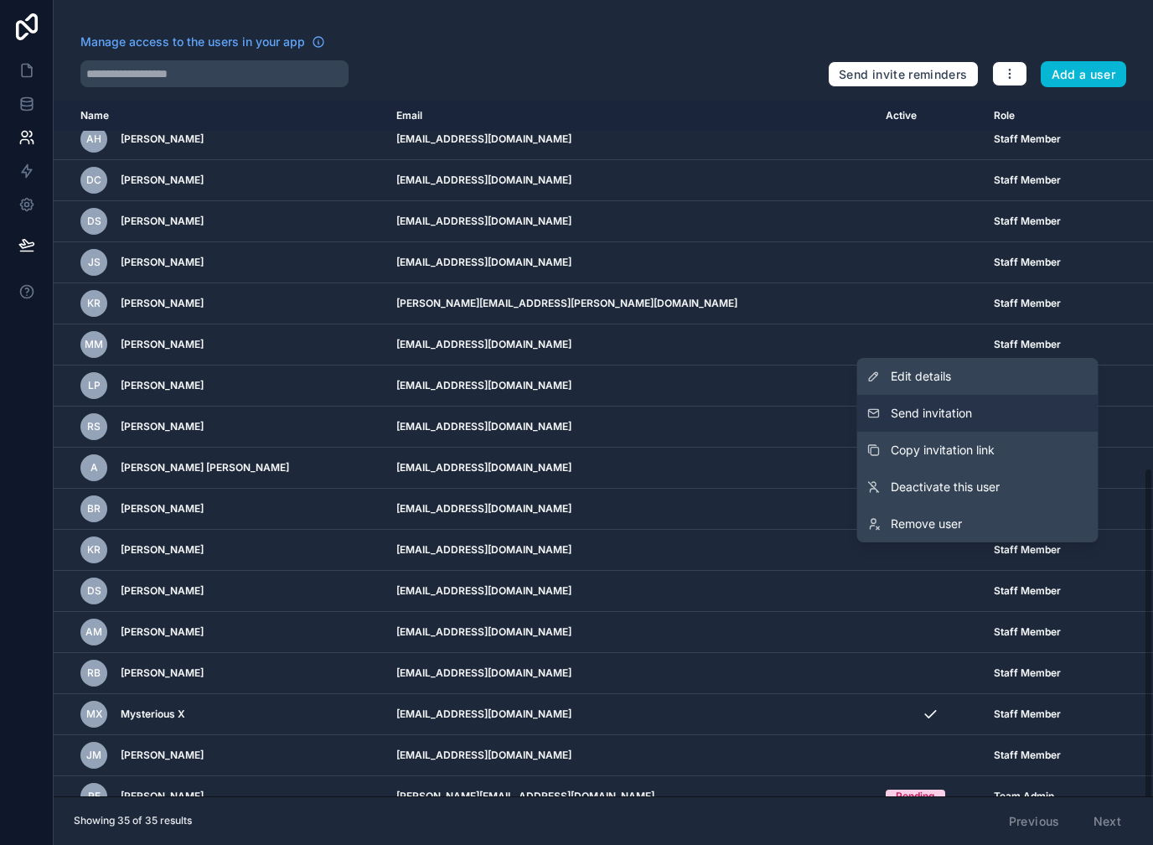
click at [980, 398] on button "Send invitation" at bounding box center [977, 413] width 241 height 37
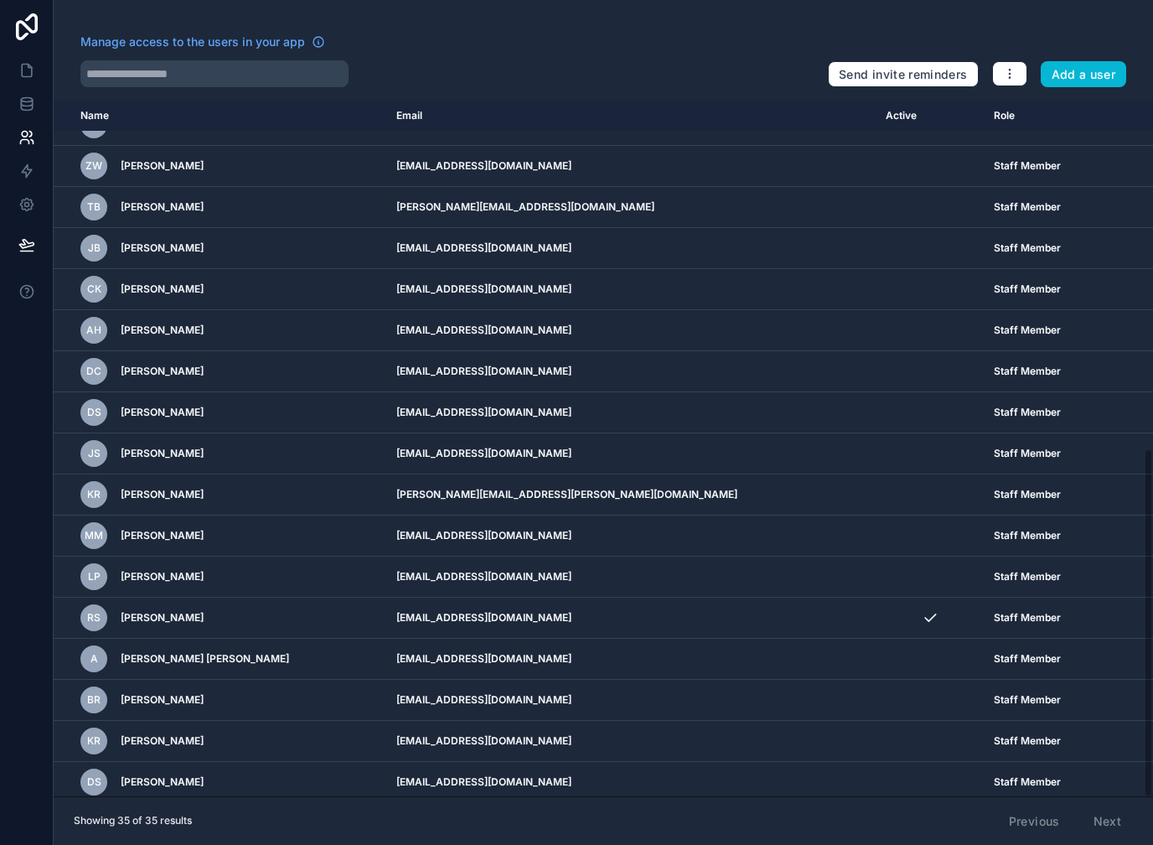
scroll to position [533, 0]
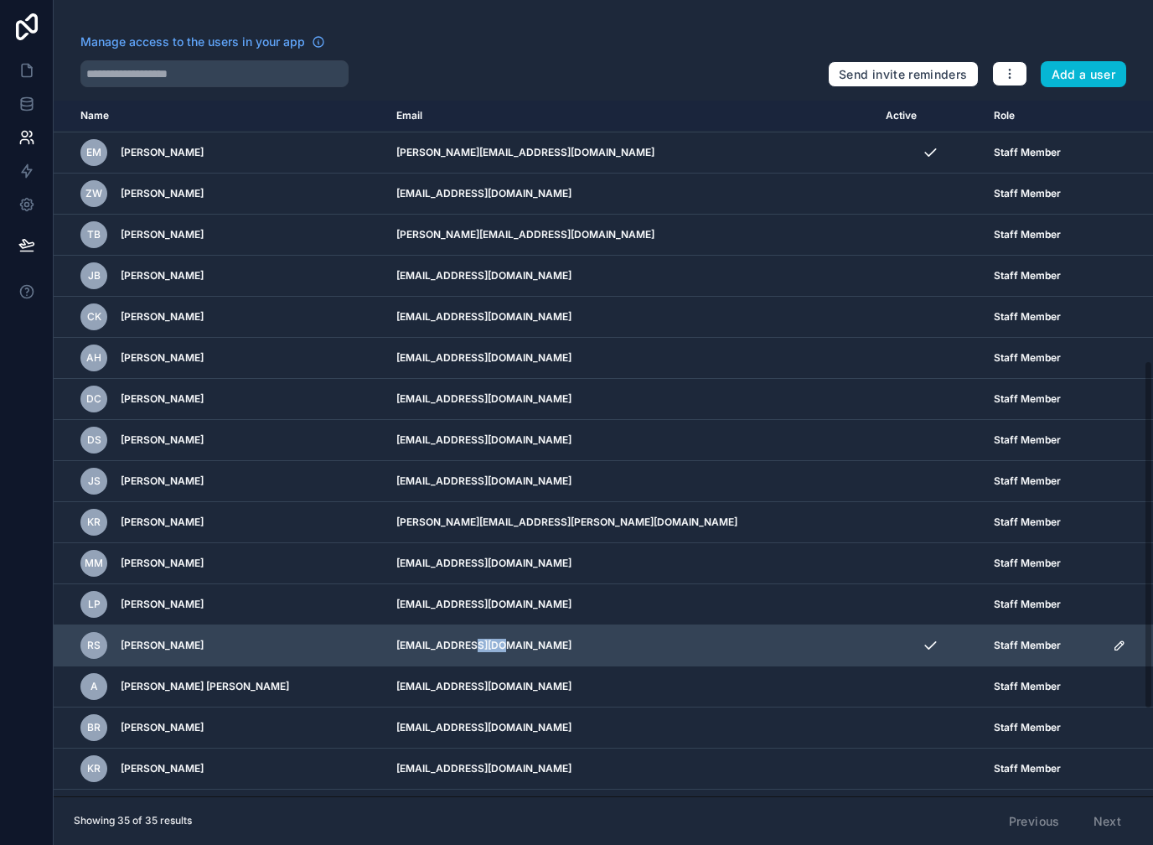
click at [1113, 639] on icon "scrollable content" at bounding box center [1119, 645] width 13 height 13
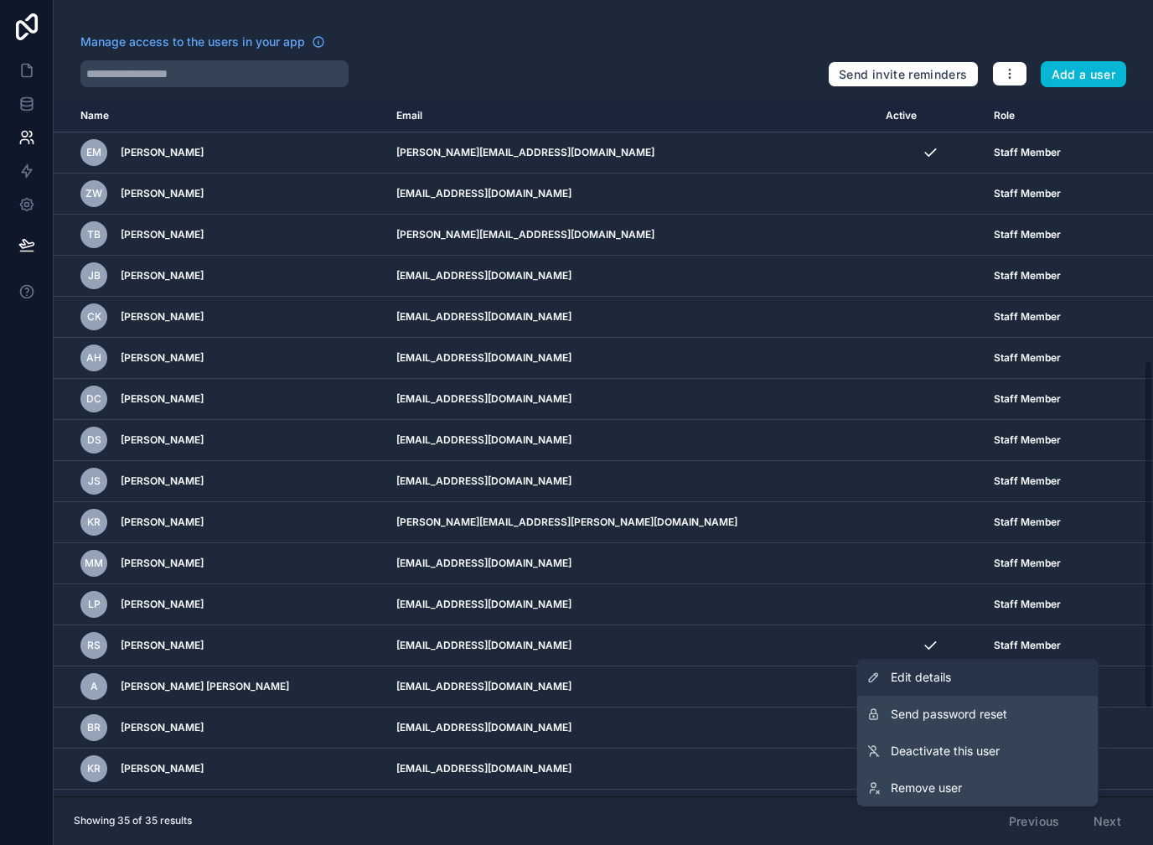
click at [942, 669] on span "Edit details" at bounding box center [921, 677] width 60 height 17
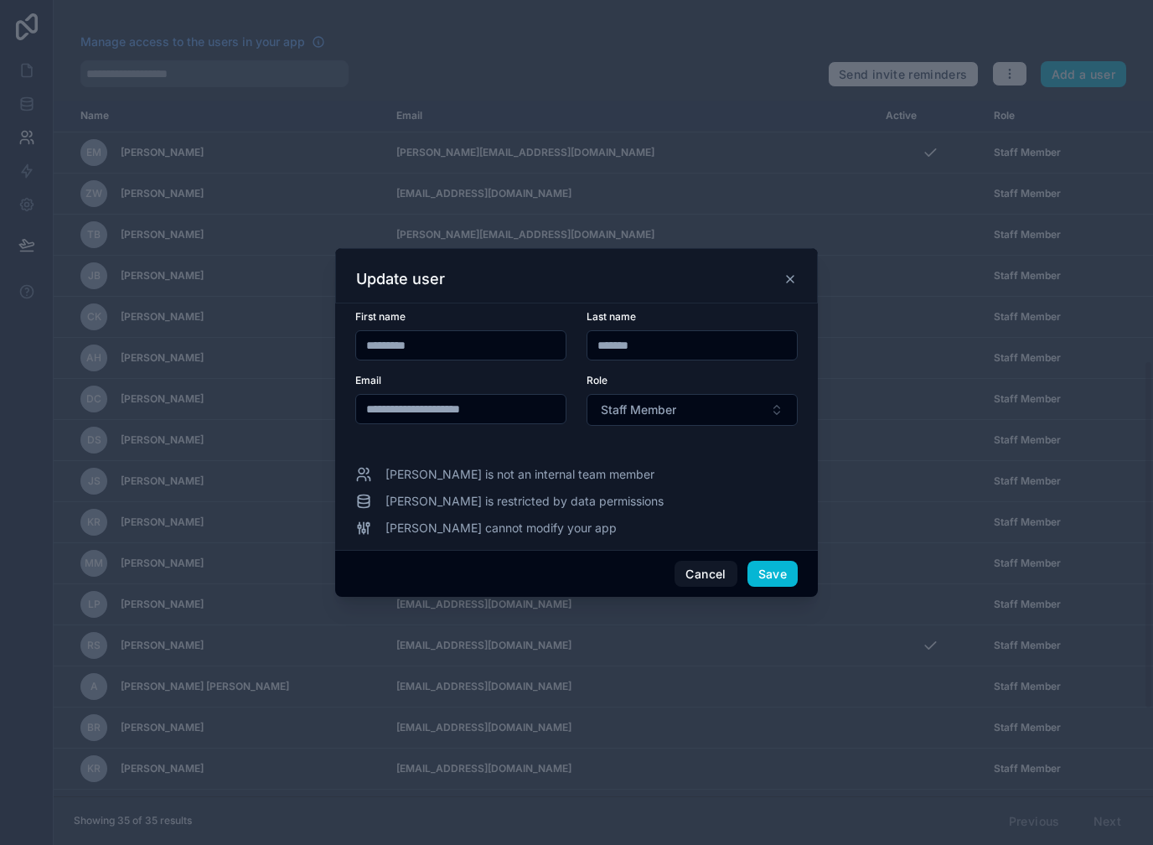
click at [442, 405] on input "**********" at bounding box center [461, 408] width 210 height 23
click at [712, 561] on button "Cancel" at bounding box center [706, 574] width 62 height 27
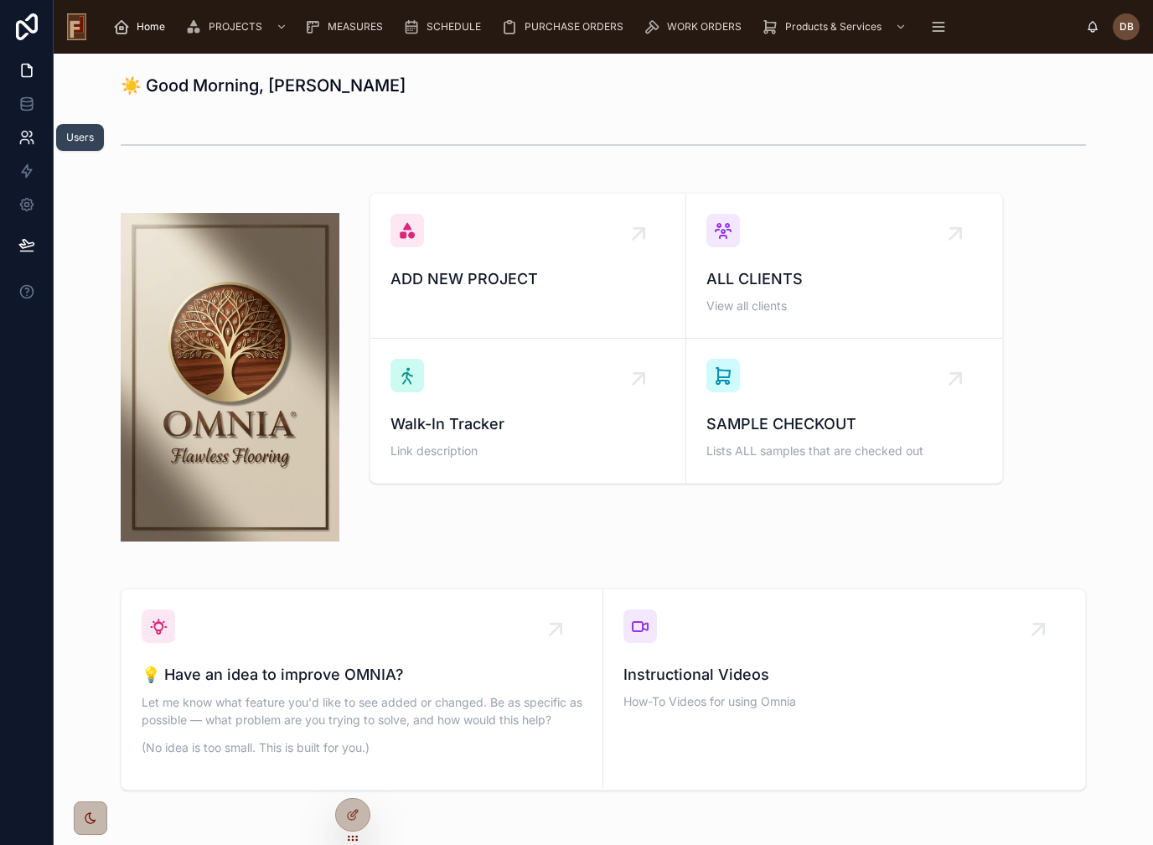
click at [20, 143] on icon at bounding box center [24, 142] width 8 height 4
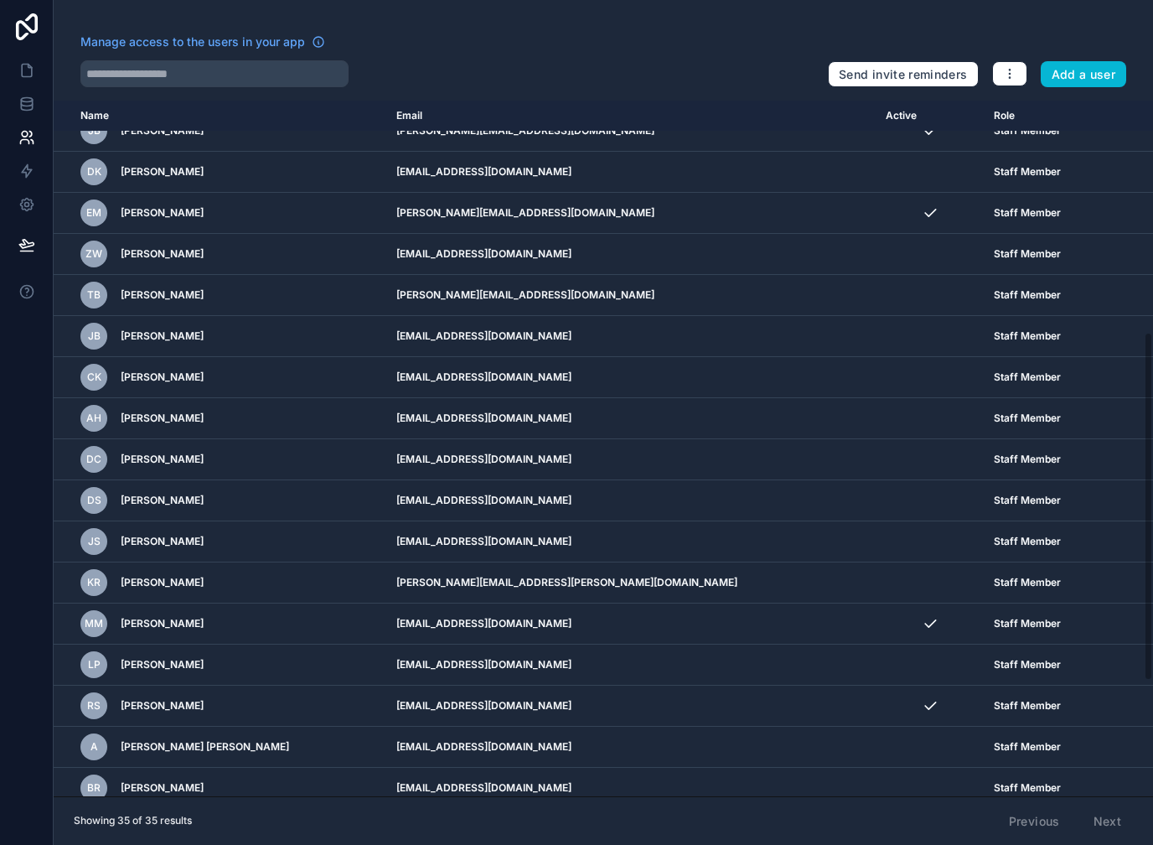
scroll to position [474, 0]
